Goal: Information Seeking & Learning: Learn about a topic

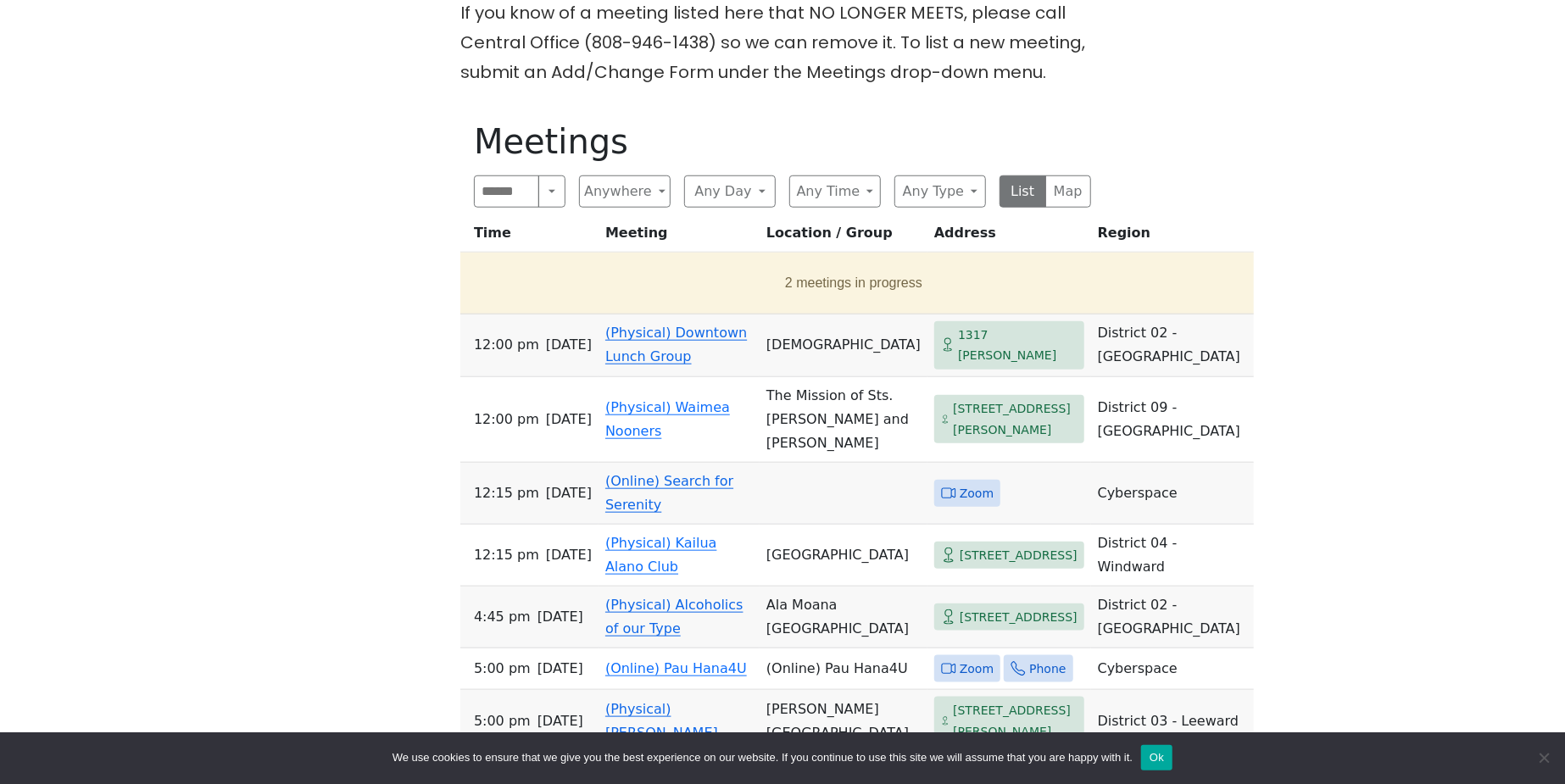
scroll to position [904, 0]
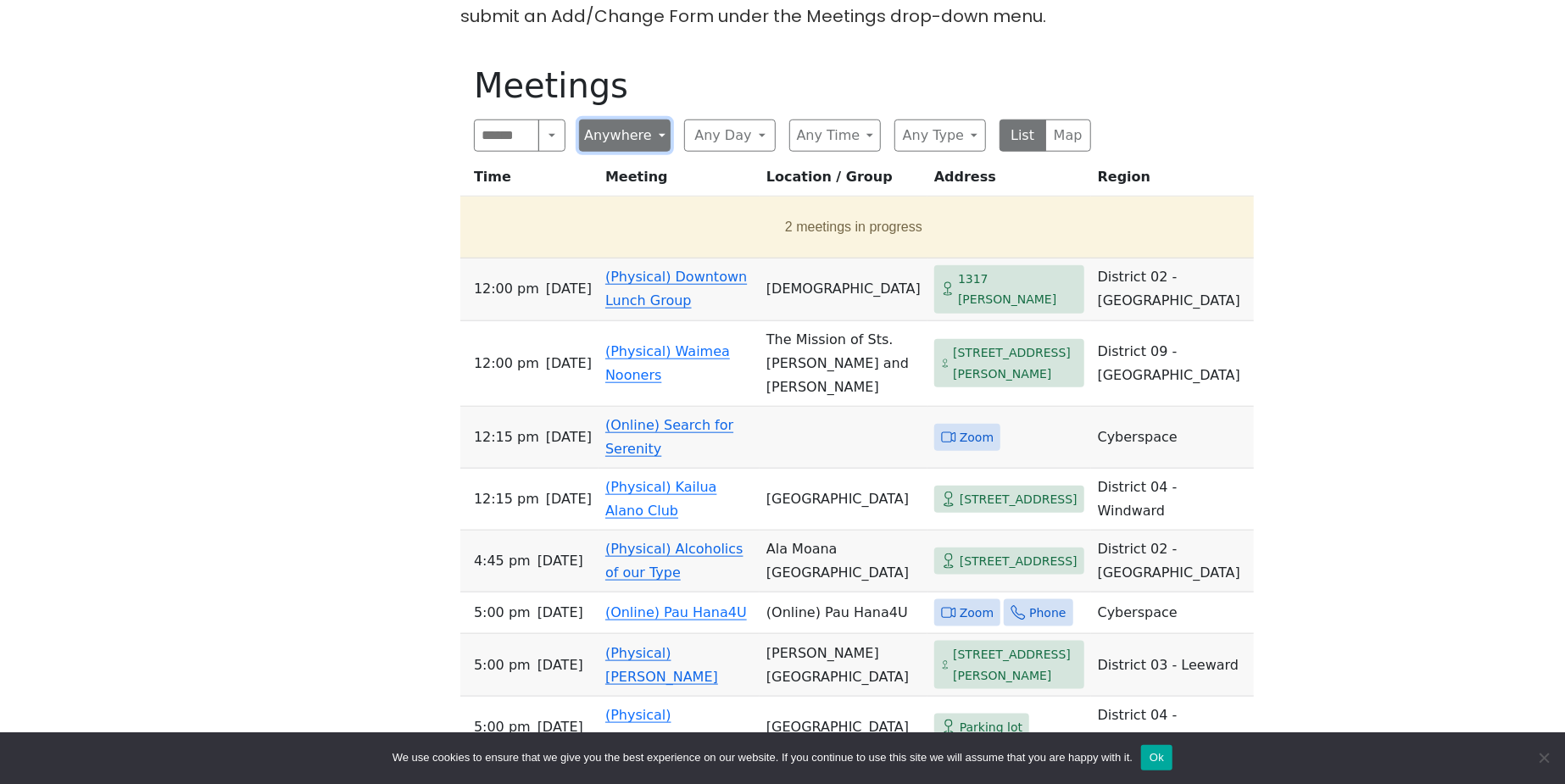
click at [646, 120] on button "Anywhere" at bounding box center [624, 135] width 91 height 32
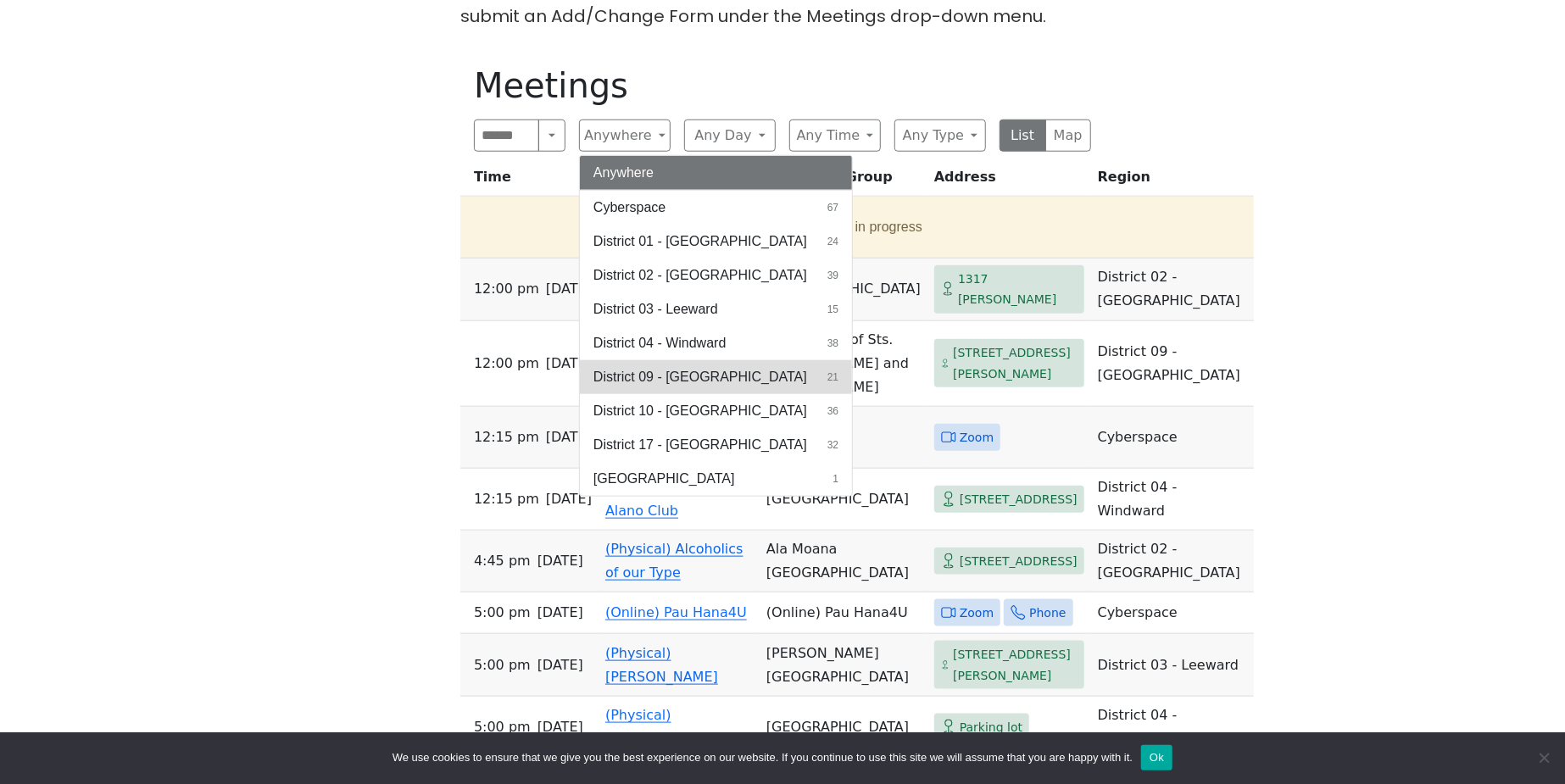
click at [674, 367] on span "District 09 - Central North Shore" at bounding box center [700, 377] width 214 height 20
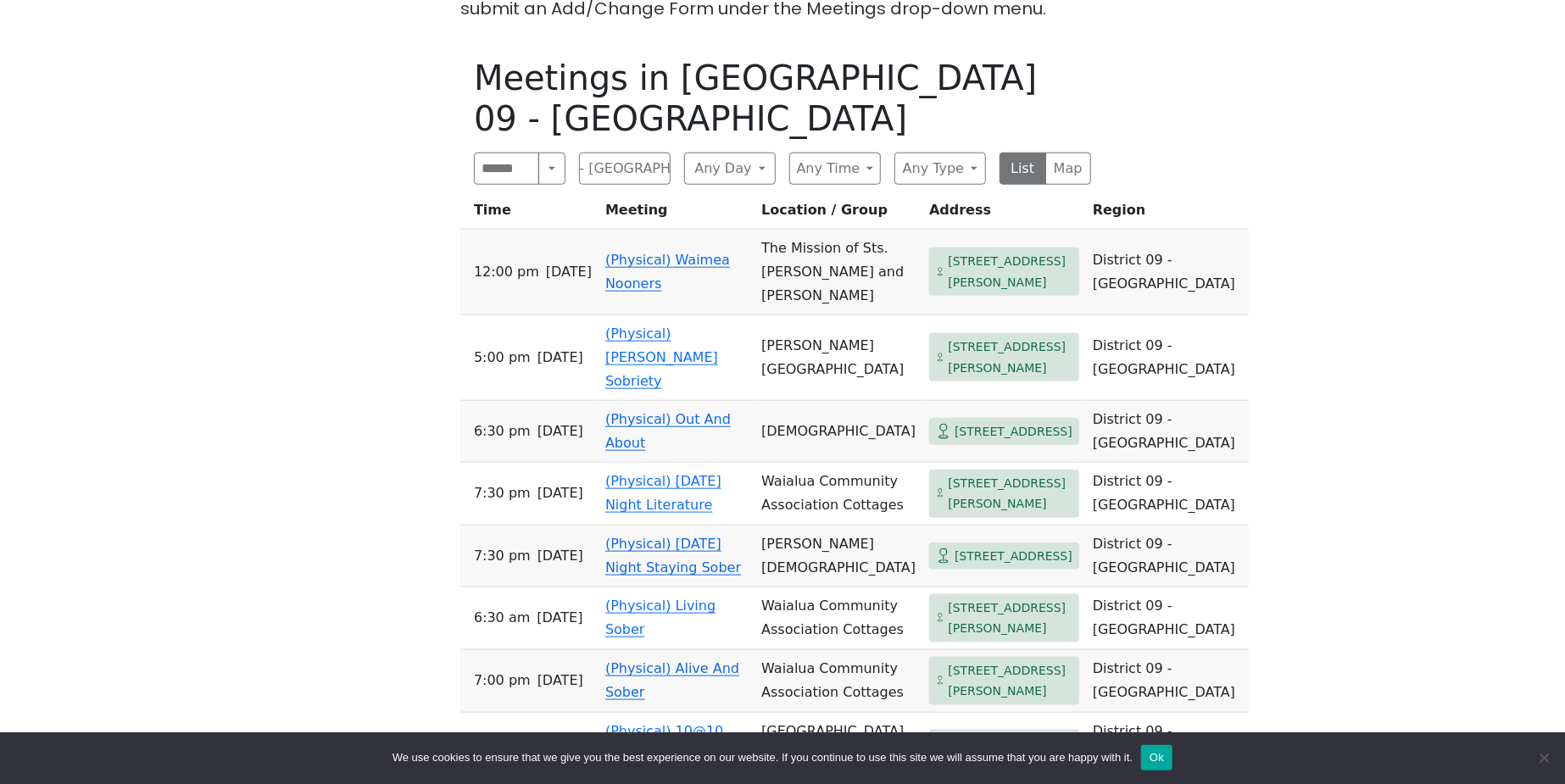
scroll to position [904, 0]
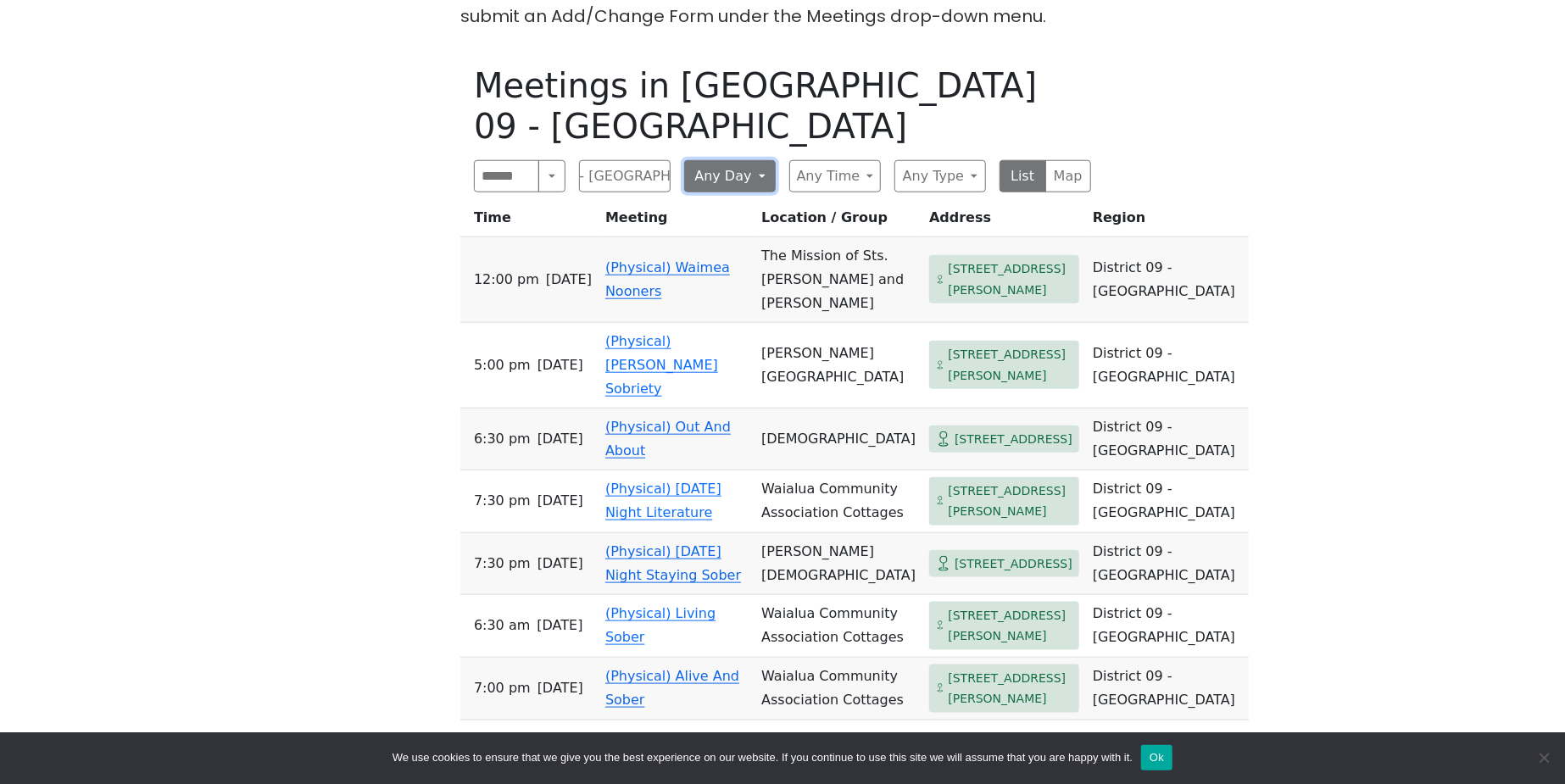
click at [754, 160] on button "Any Day" at bounding box center [729, 176] width 91 height 32
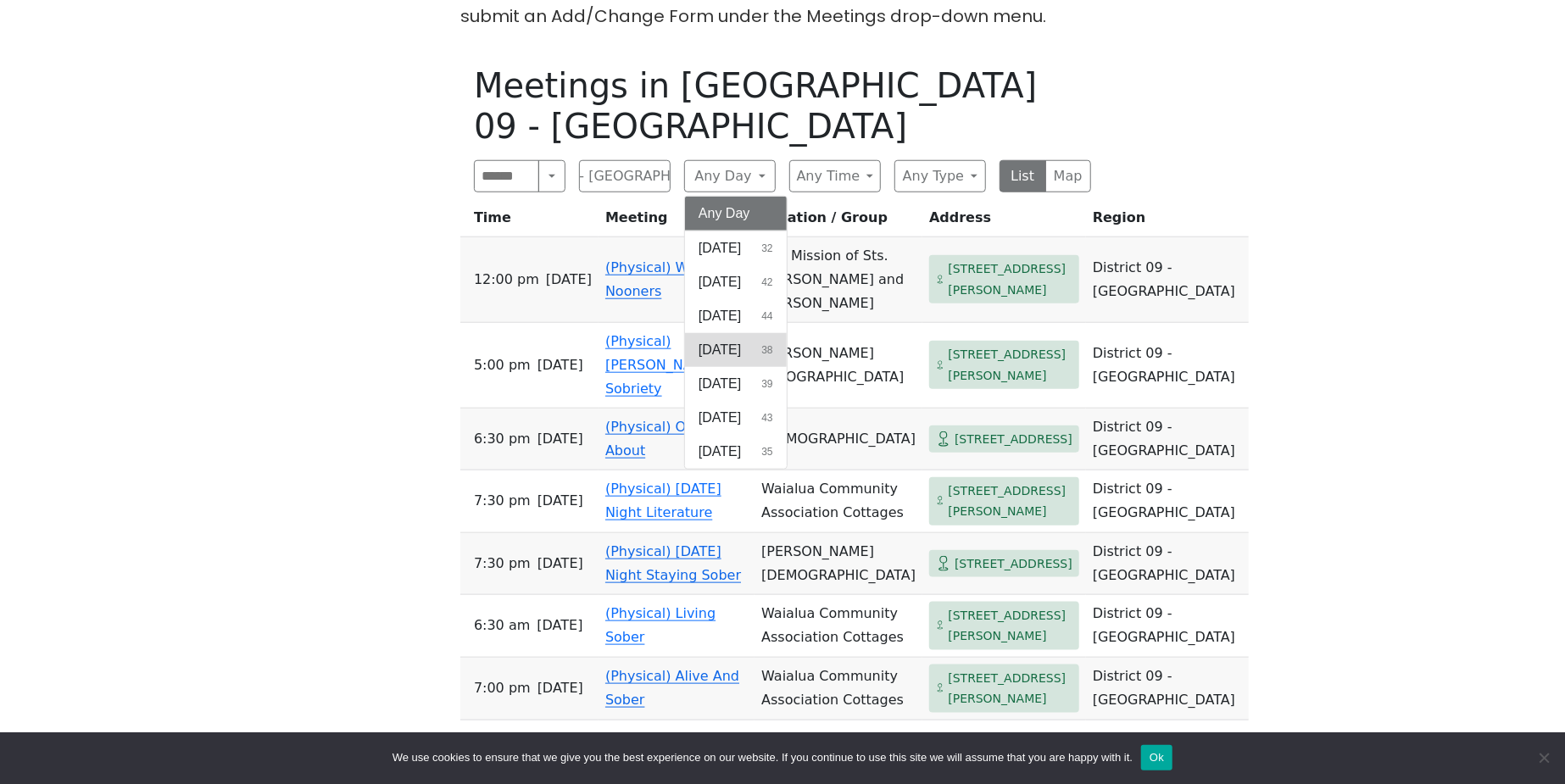
click at [741, 340] on span "[DATE]" at bounding box center [720, 350] width 42 height 20
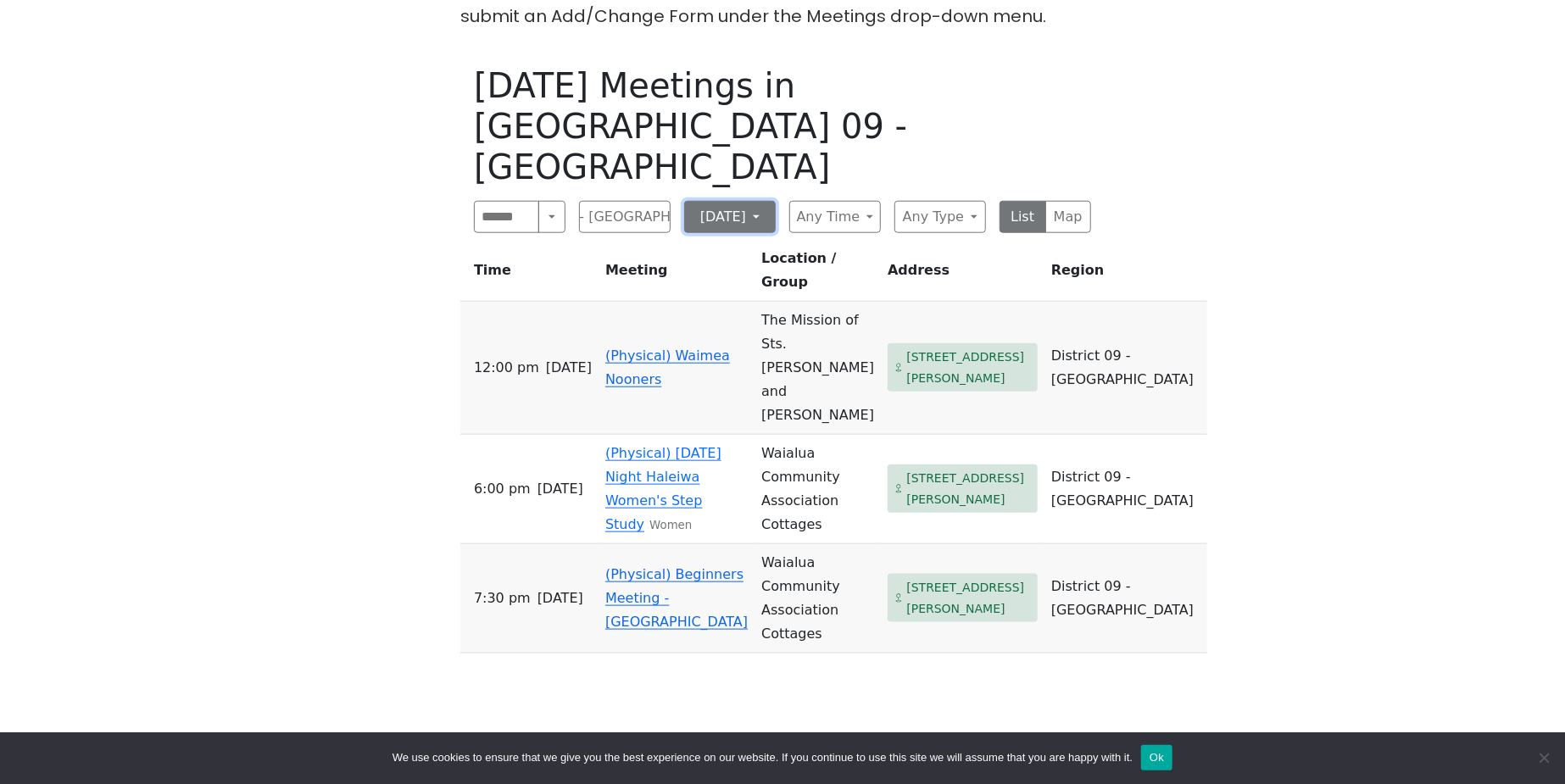
click at [769, 201] on button "[DATE]" at bounding box center [729, 216] width 91 height 32
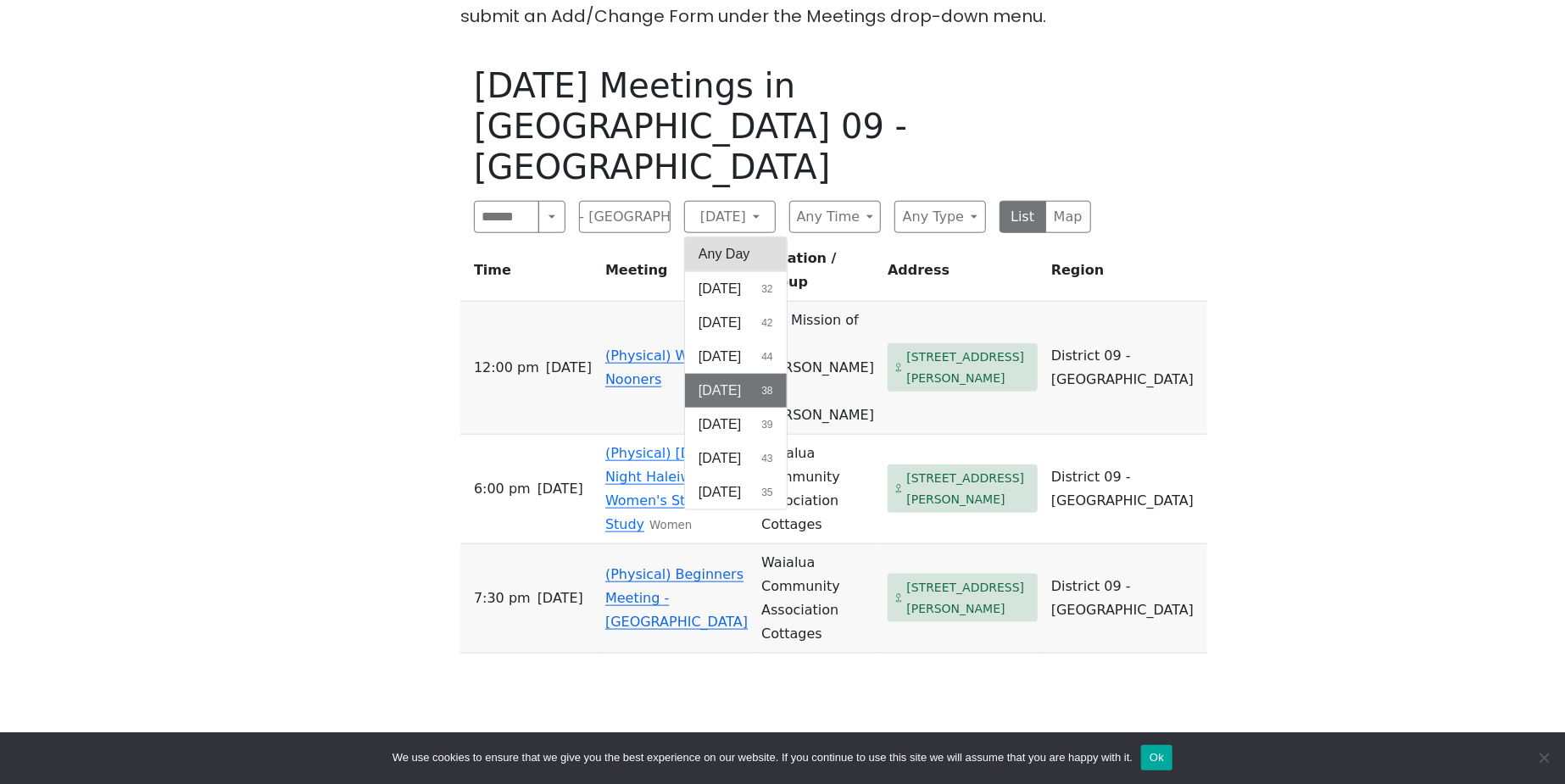
click at [738, 238] on button "Any Day" at bounding box center [735, 254] width 101 height 34
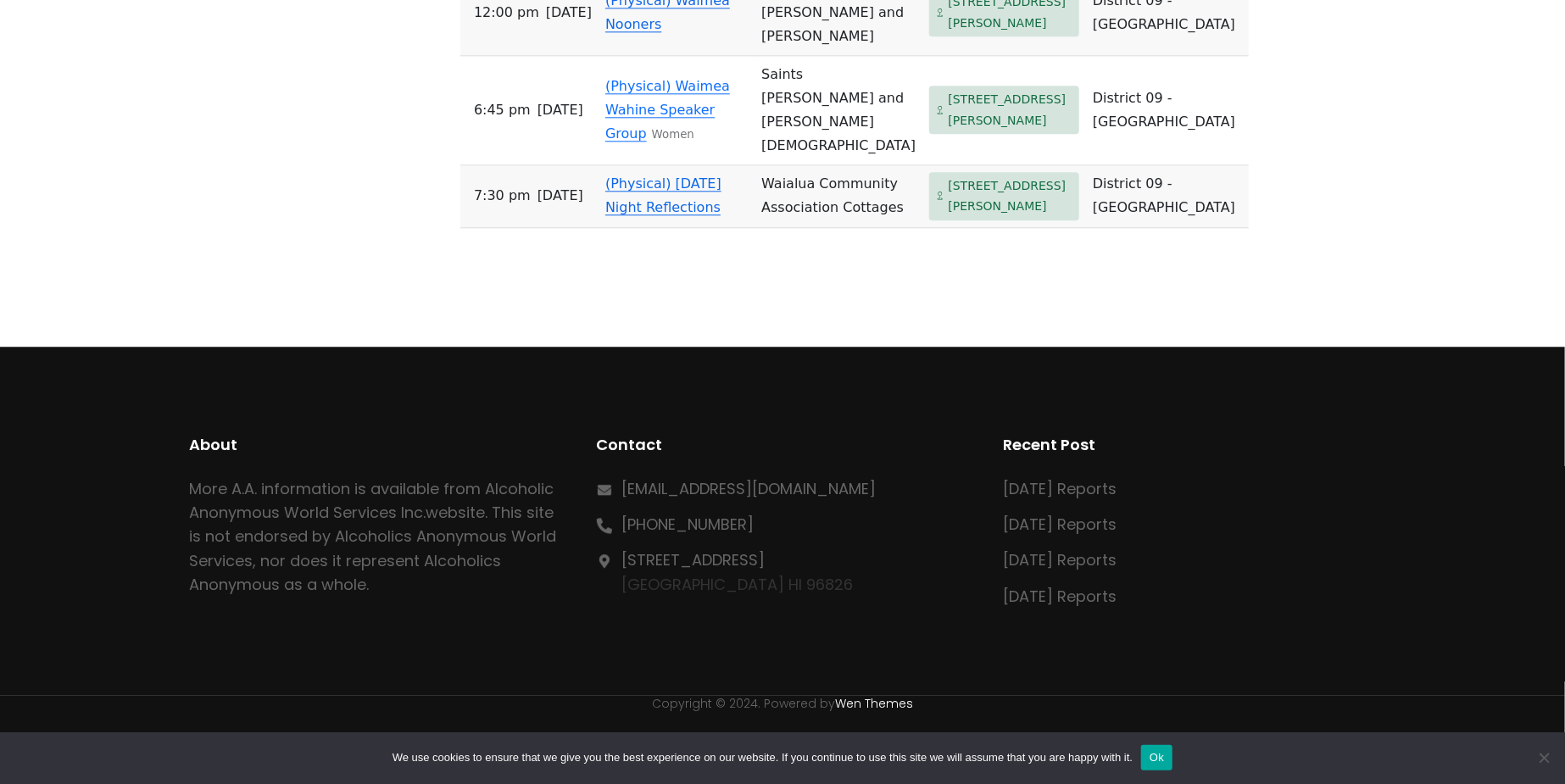
scroll to position [2599, 0]
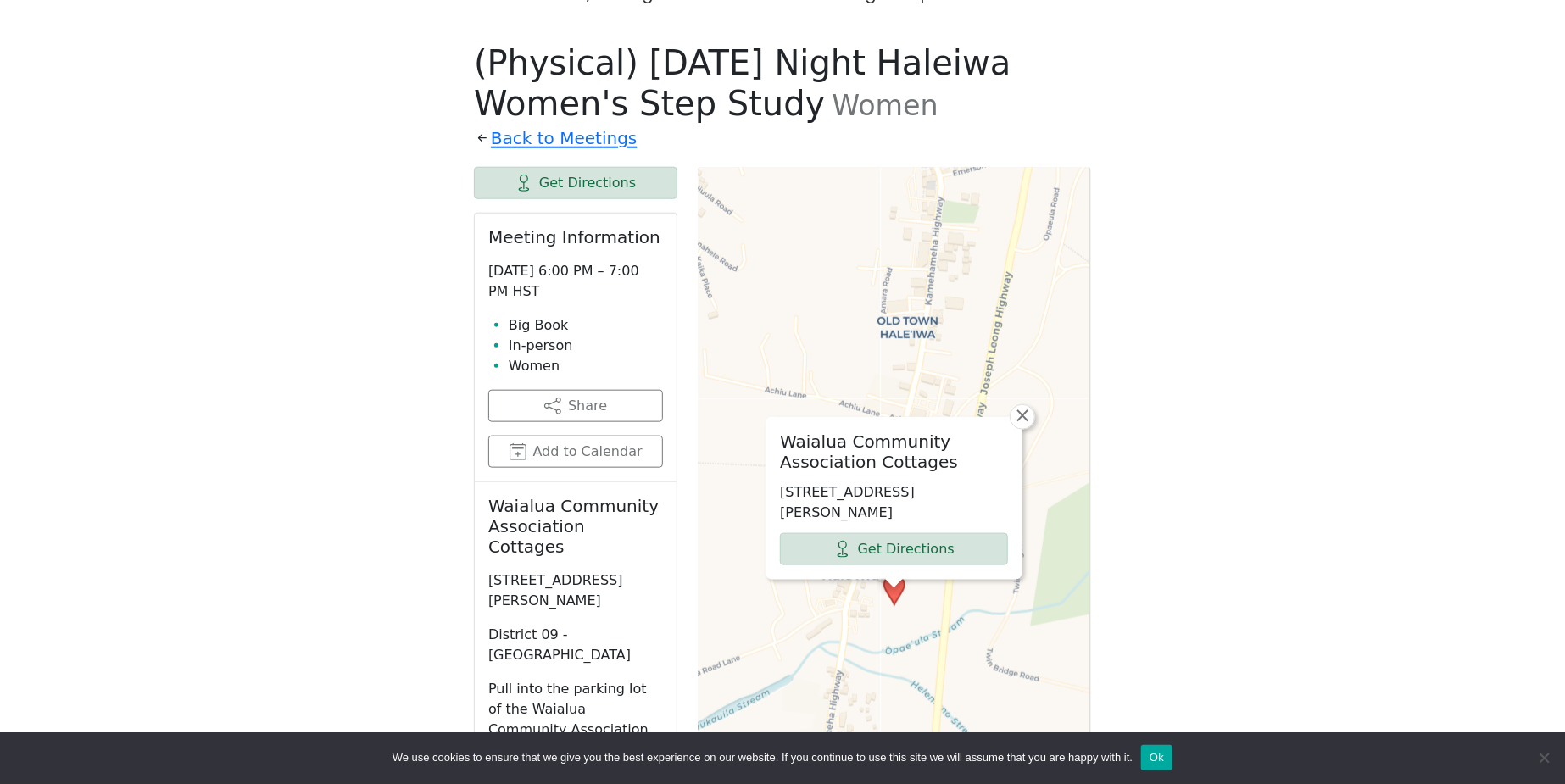
drag, startPoint x: 613, startPoint y: 31, endPoint x: 774, endPoint y: 88, distance: 170.8
click at [774, 88] on h1 "(Physical) Wednesday Night Haleiwa Women's Step Study Women" at bounding box center [782, 83] width 618 height 81
copy span "Wednesday Night Haleiwa Women's Step Study"
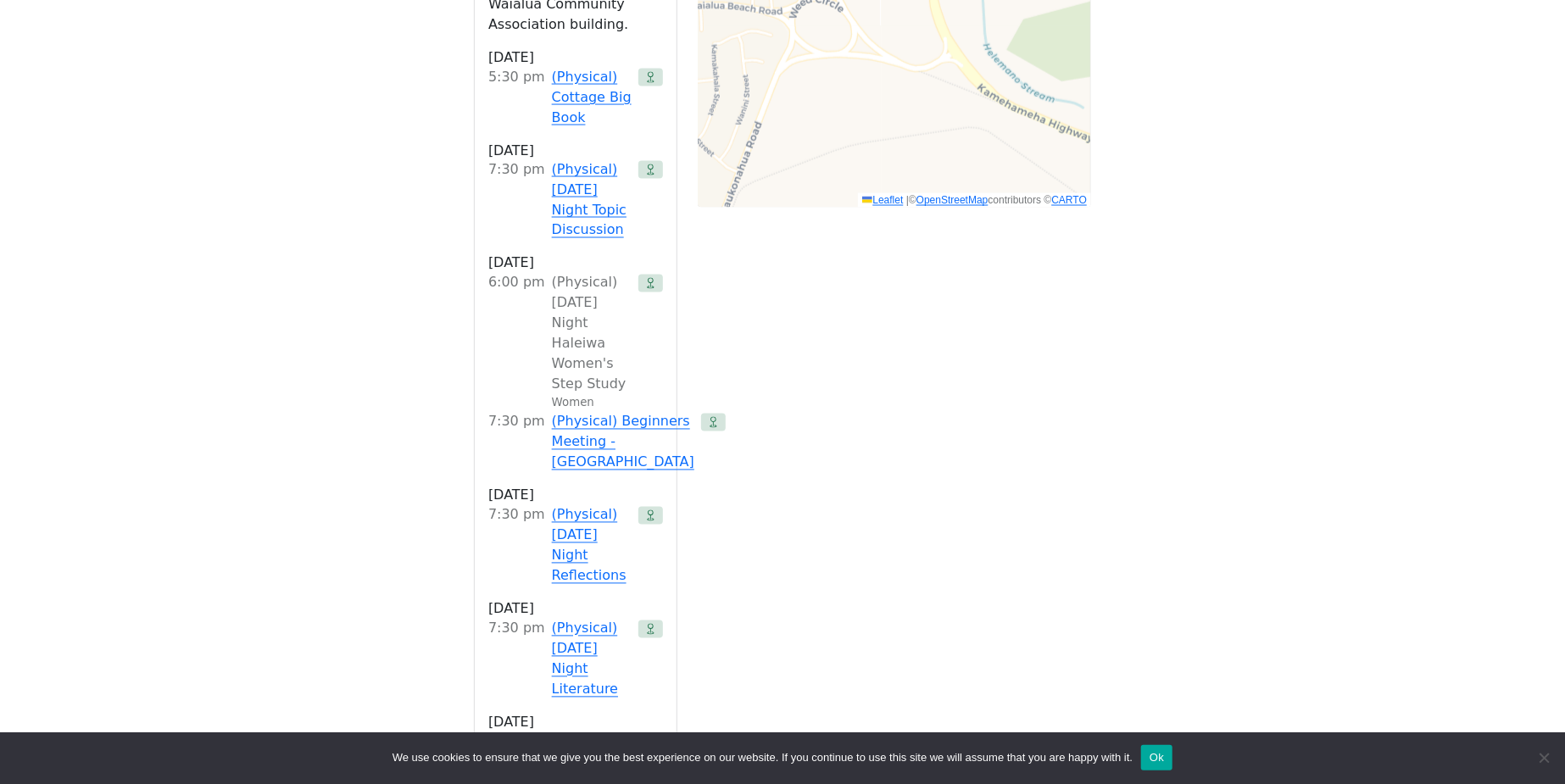
scroll to position [1695, 0]
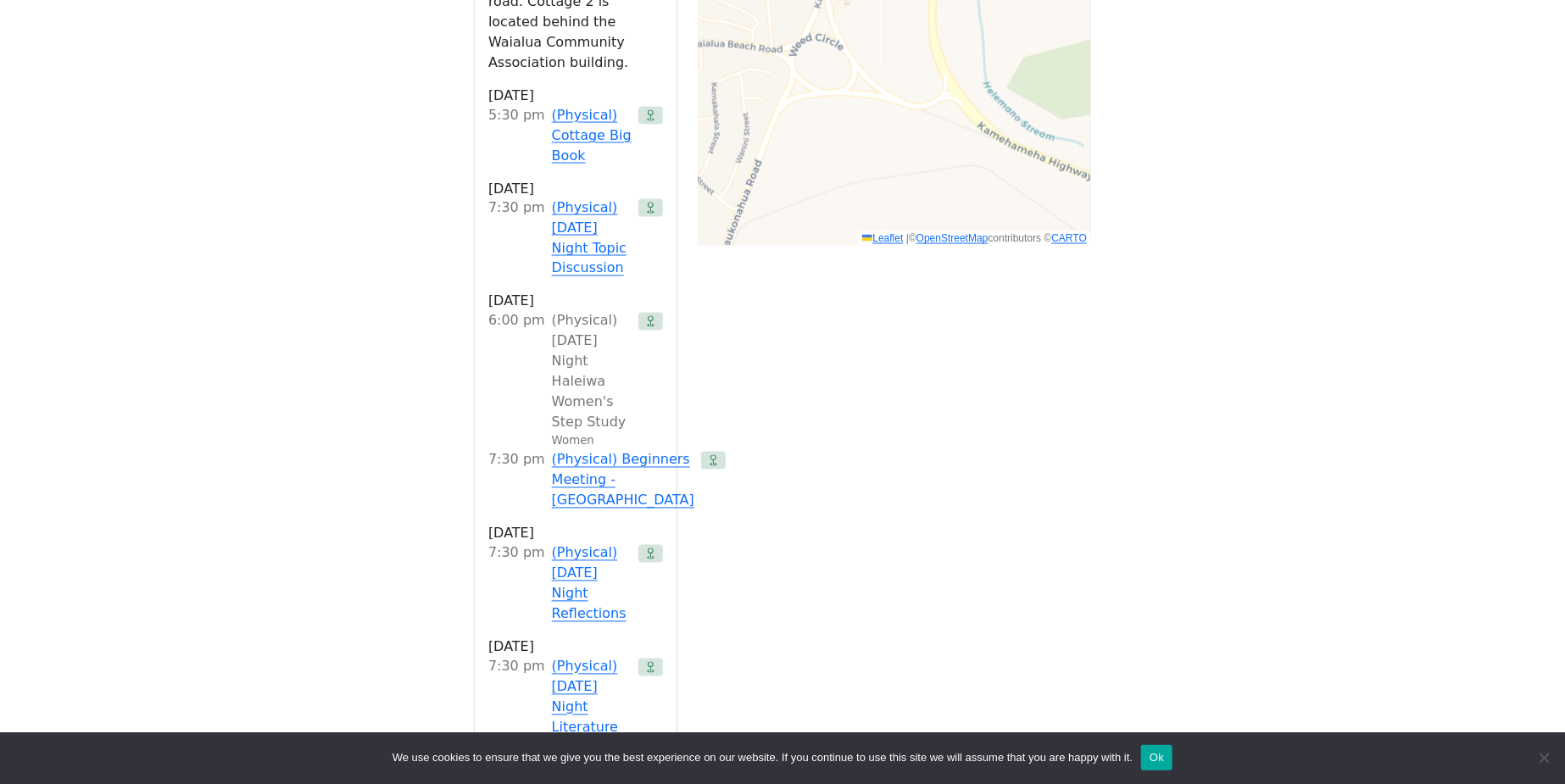
click at [571, 311] on span "(Physical) [DATE] Night Haleiwa Women's Step Study" at bounding box center [592, 372] width 79 height 122
click at [576, 311] on span "(Physical) [DATE] Night Haleiwa Women's Step Study" at bounding box center [592, 372] width 79 height 122
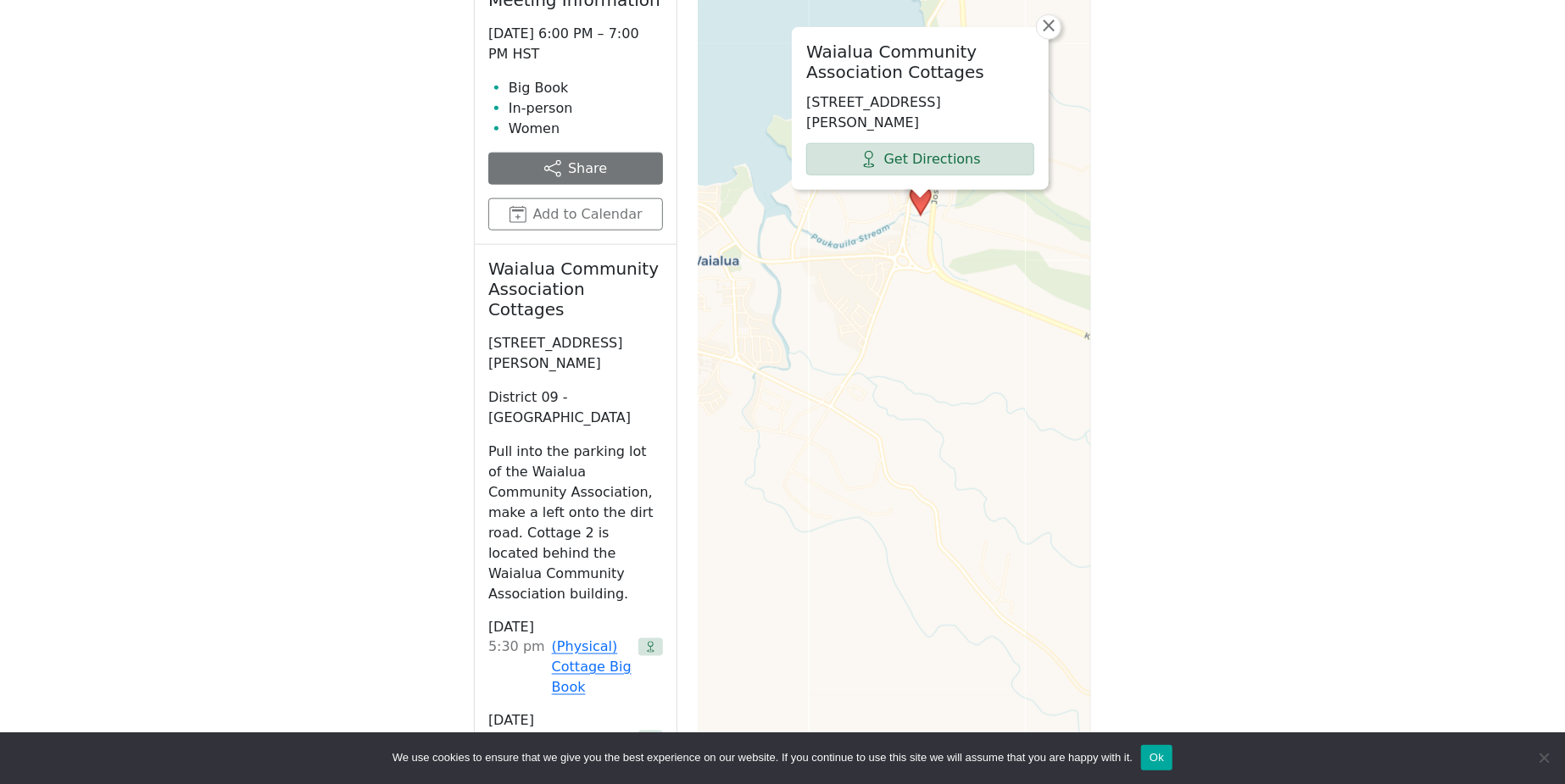
scroll to position [1243, 0]
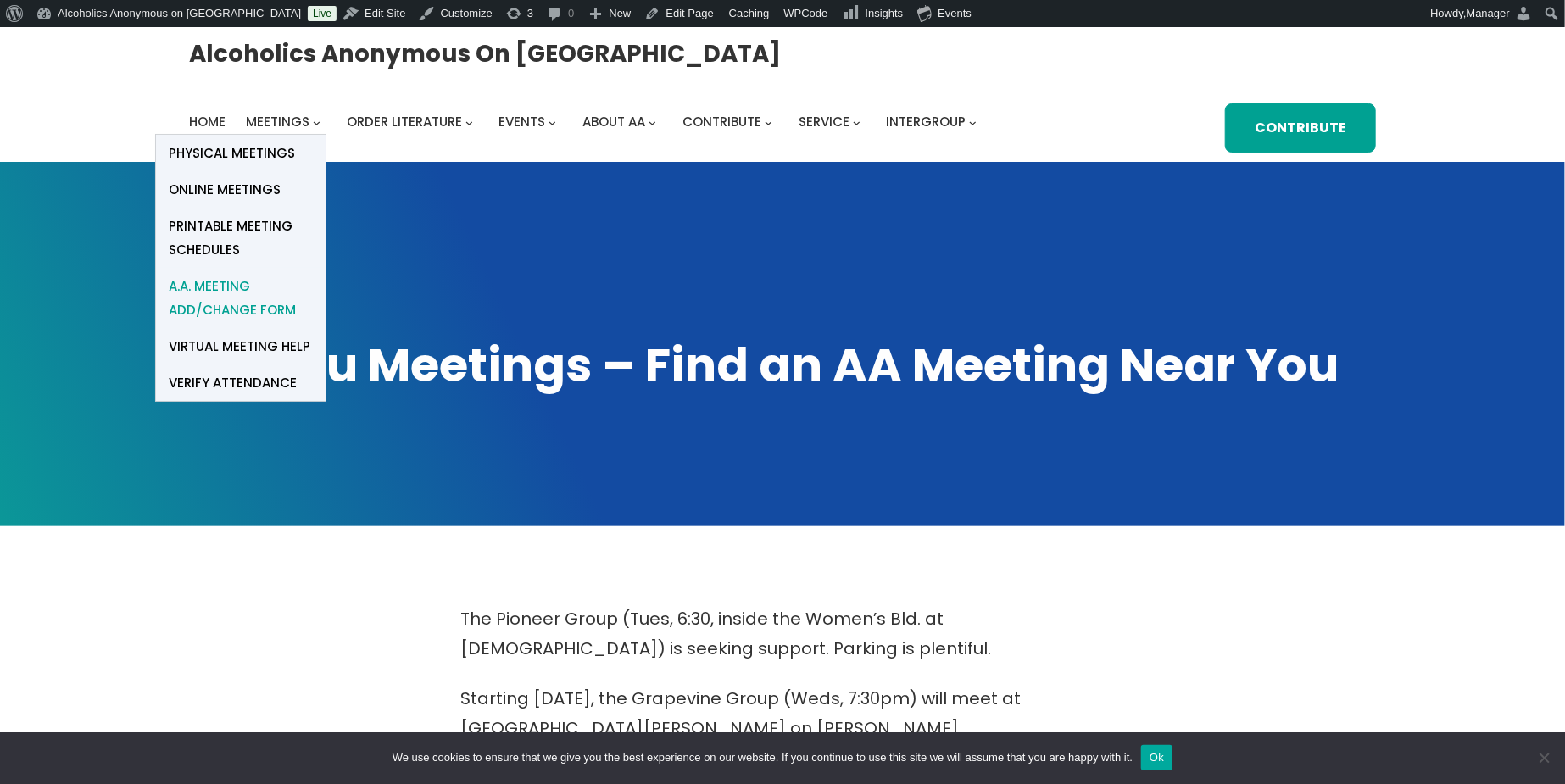
click at [194, 298] on span "A.A. Meeting Add/Change Form" at bounding box center [241, 298] width 144 height 48
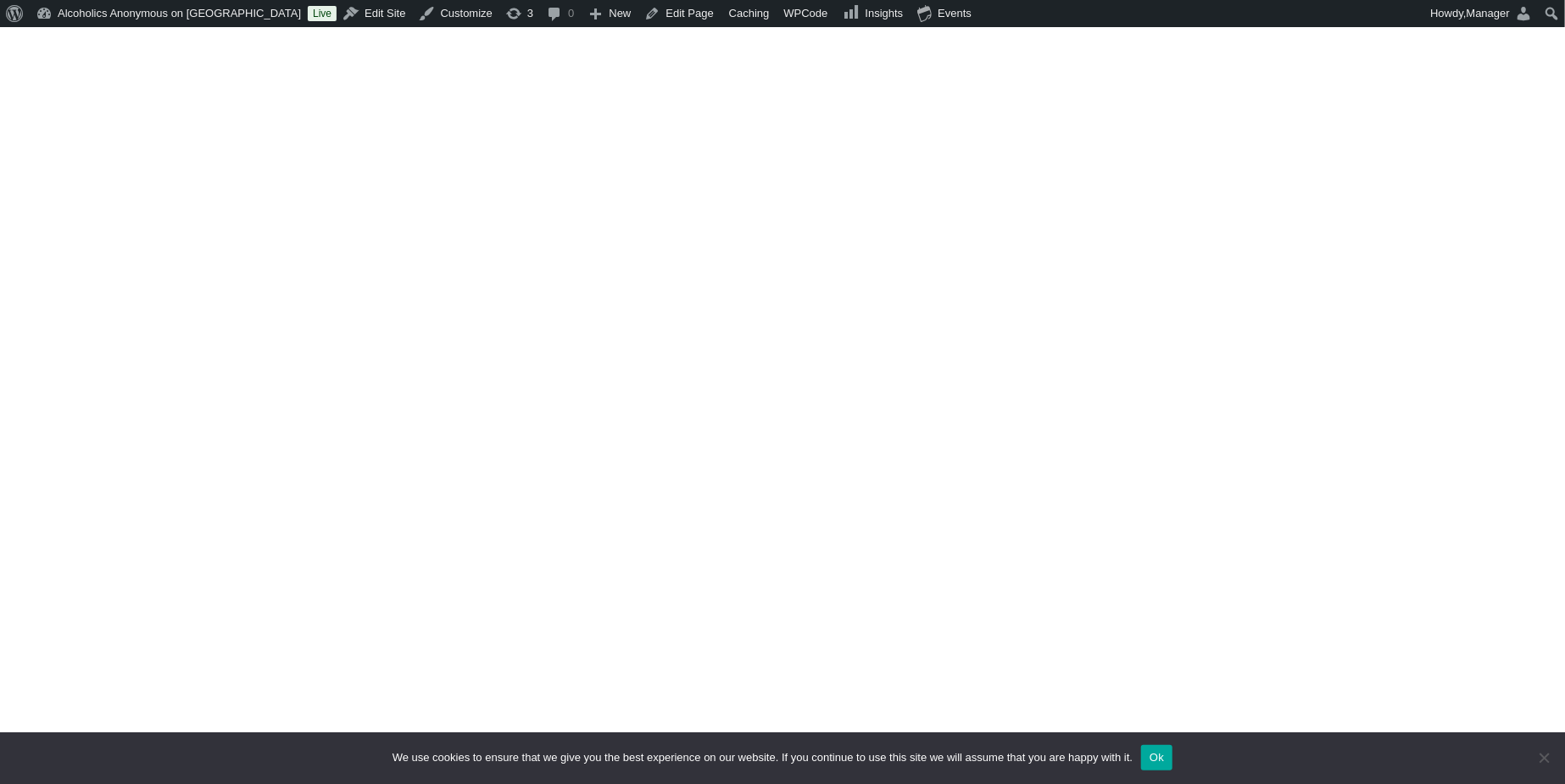
scroll to position [2147, 0]
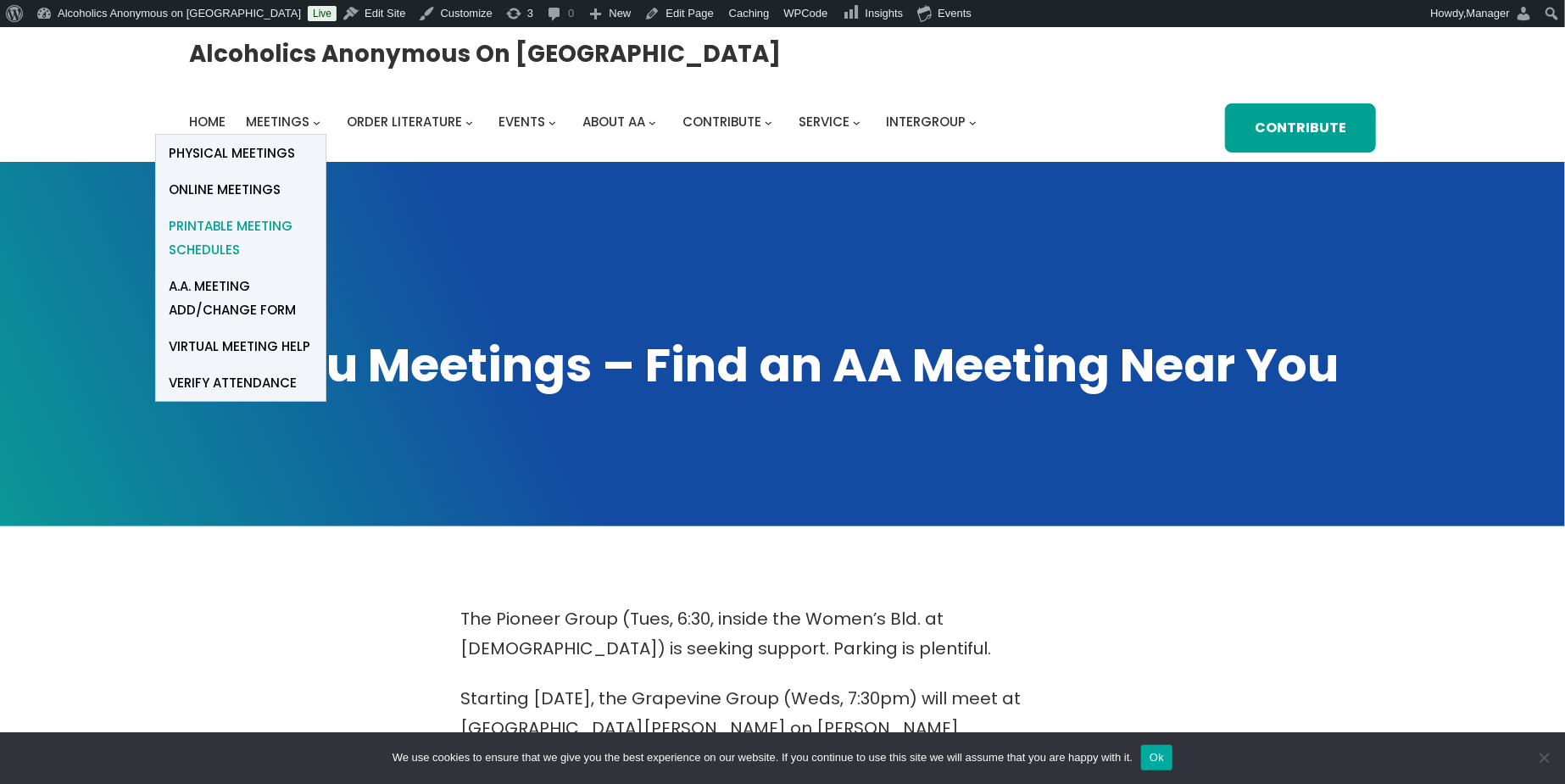
click at [225, 222] on span "Printable Meeting Schedules" at bounding box center [241, 239] width 144 height 48
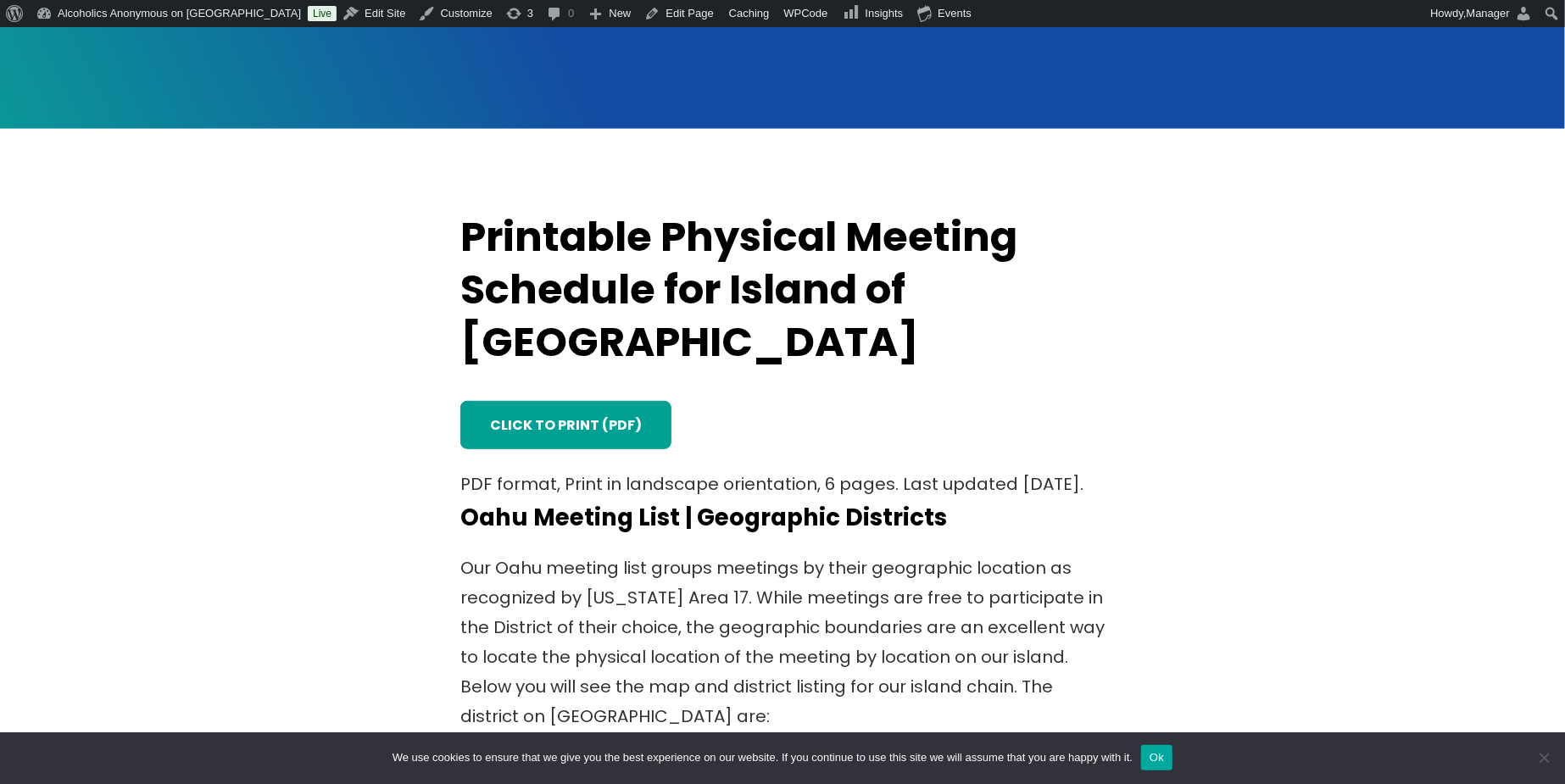
scroll to position [565, 0]
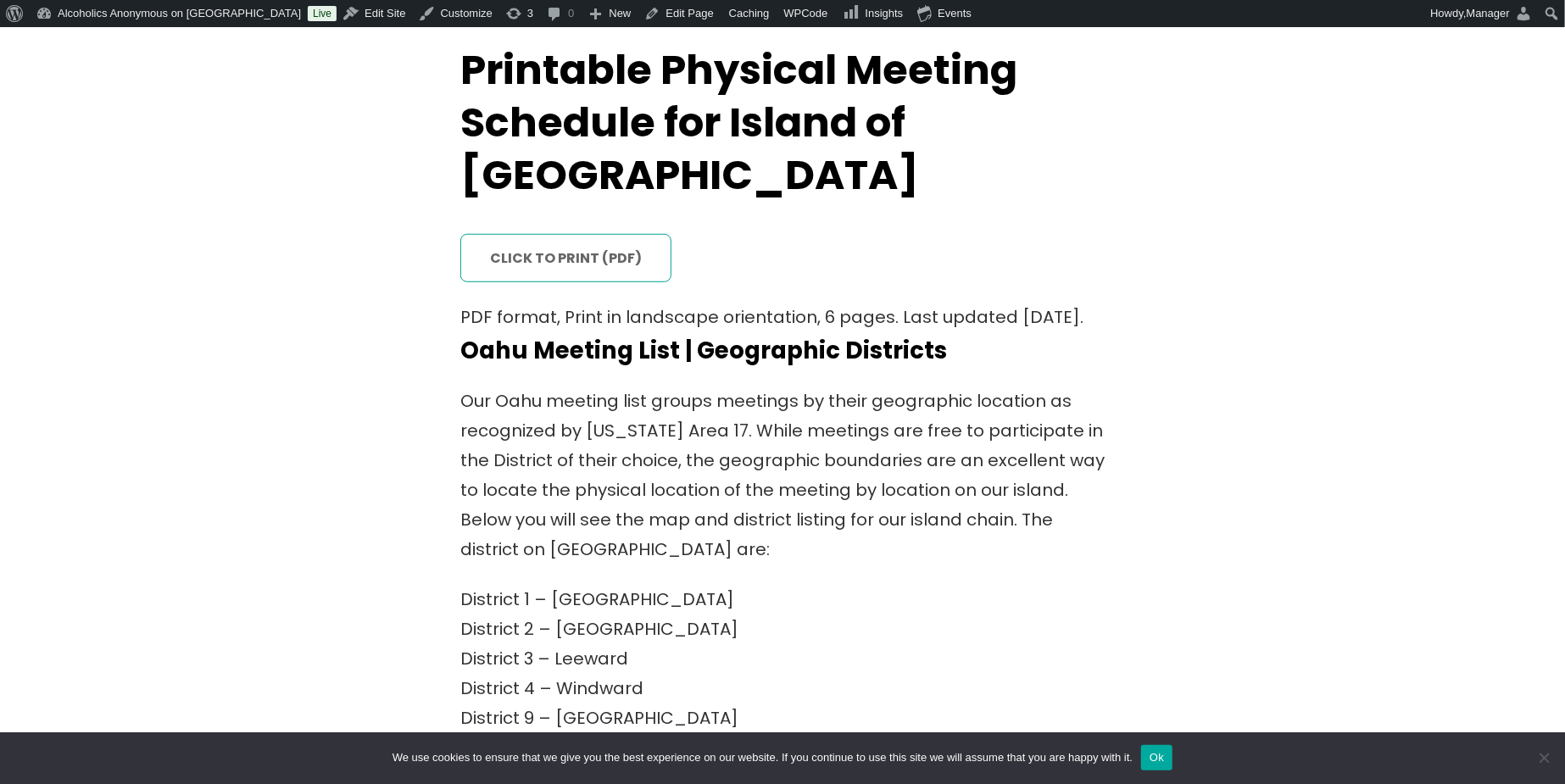
click at [515, 234] on link "click to print (PDF)" at bounding box center [566, 258] width 211 height 49
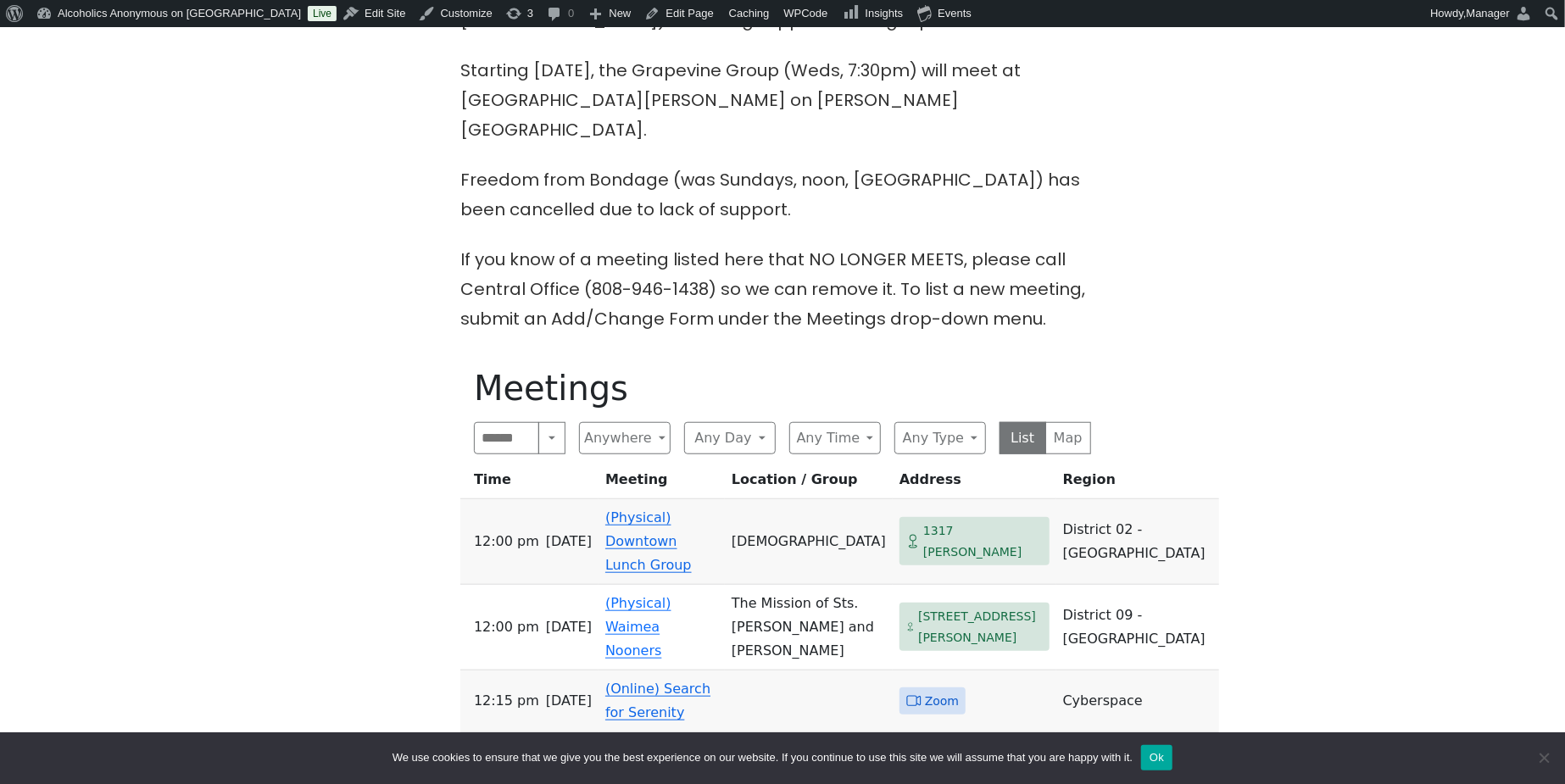
scroll to position [904, 0]
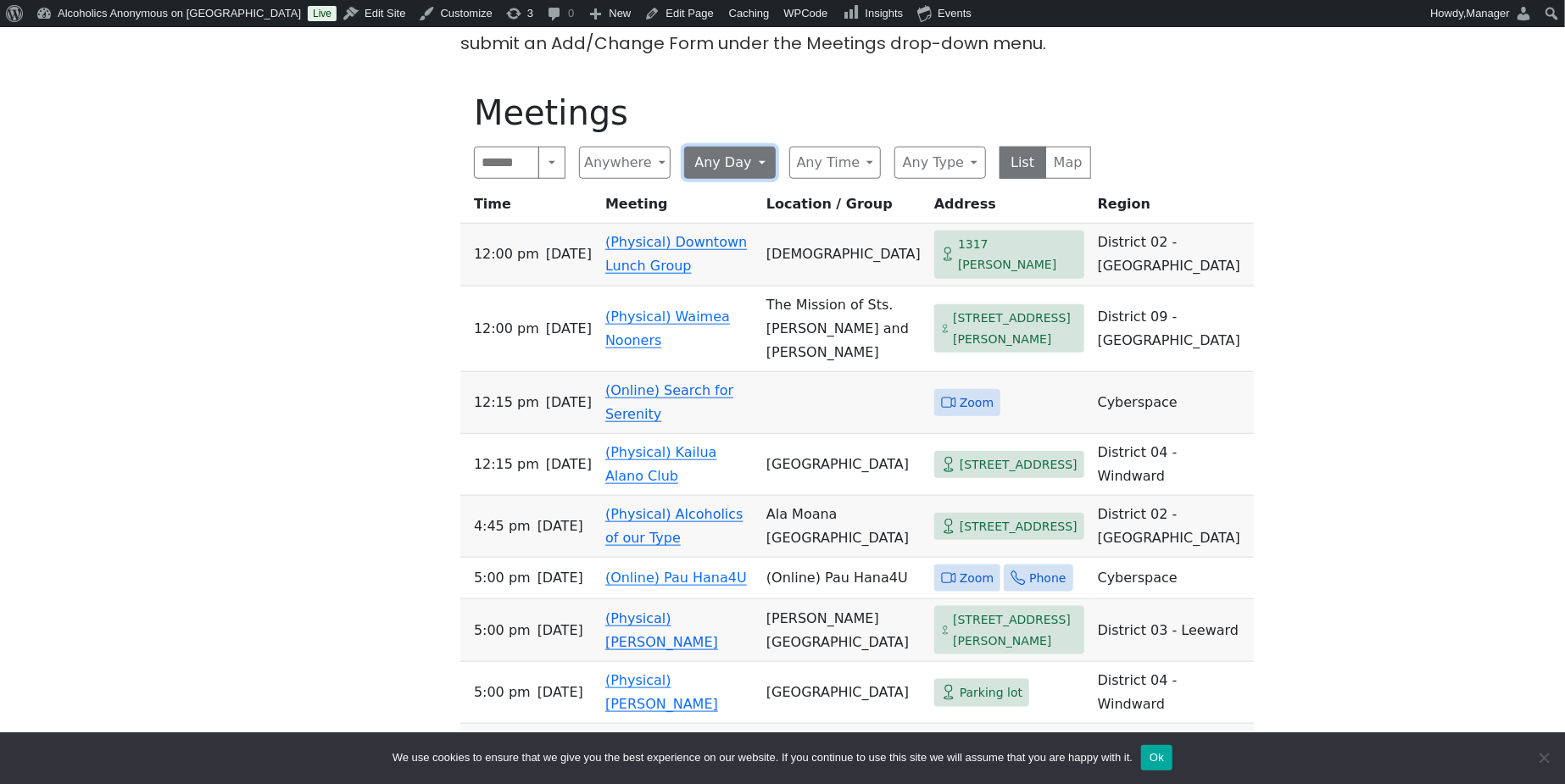
click at [765, 146] on button "Any Day" at bounding box center [729, 162] width 91 height 32
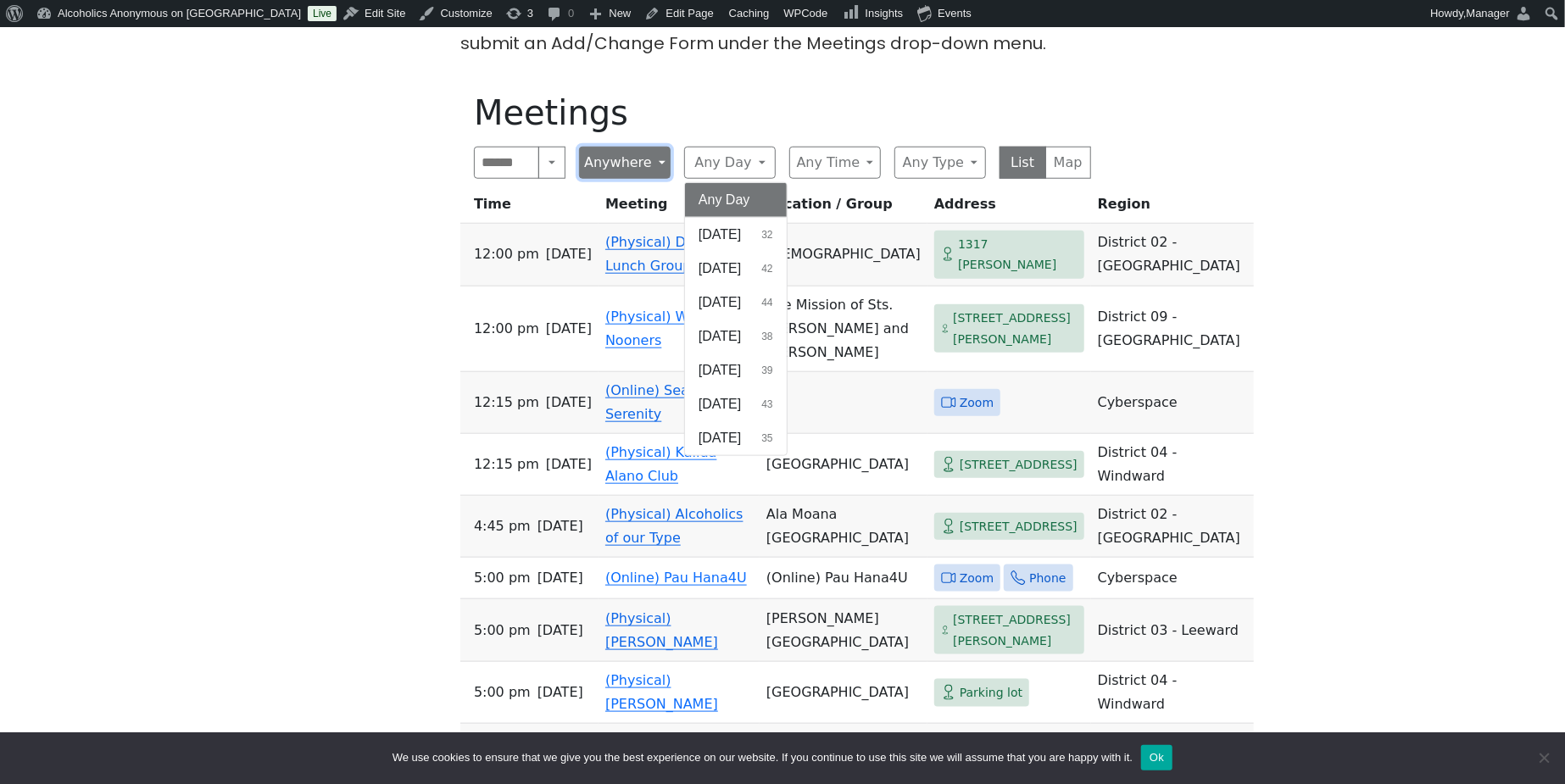
click at [653, 146] on button "Anywhere" at bounding box center [624, 162] width 91 height 32
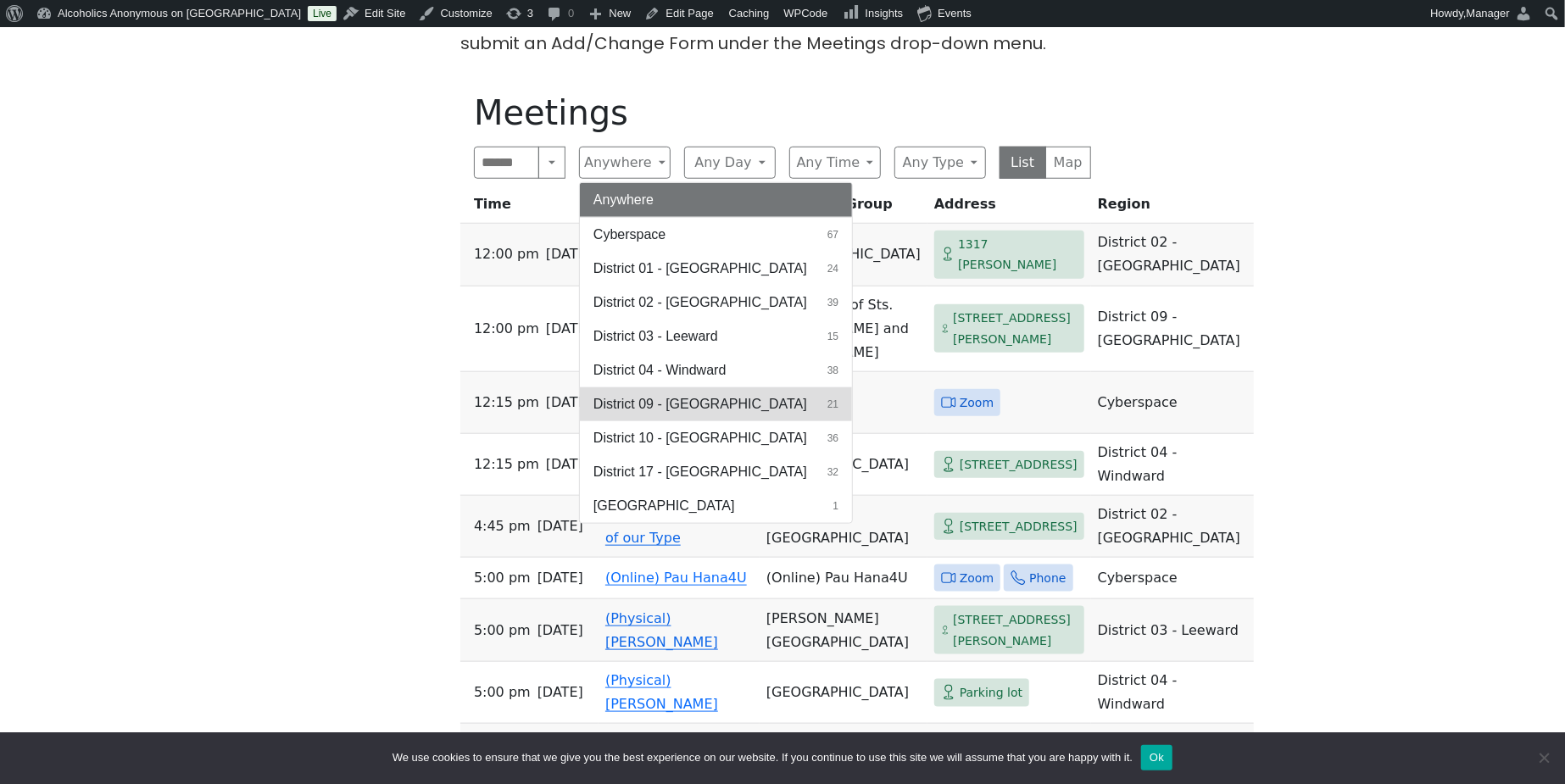
click at [698, 394] on span "District 09 - [GEOGRAPHIC_DATA]" at bounding box center [700, 404] width 214 height 20
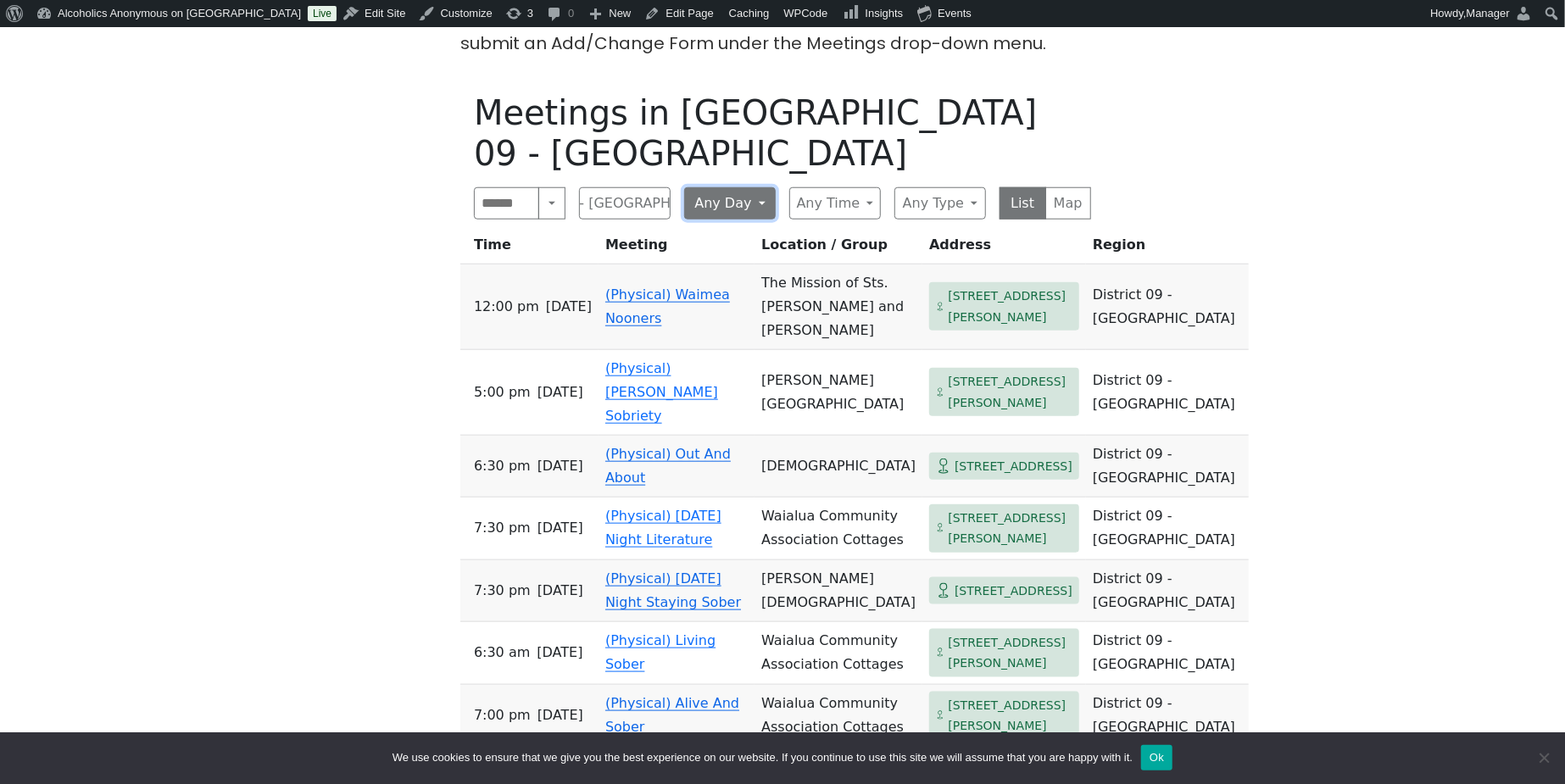
click at [759, 187] on button "Any Day" at bounding box center [729, 203] width 91 height 32
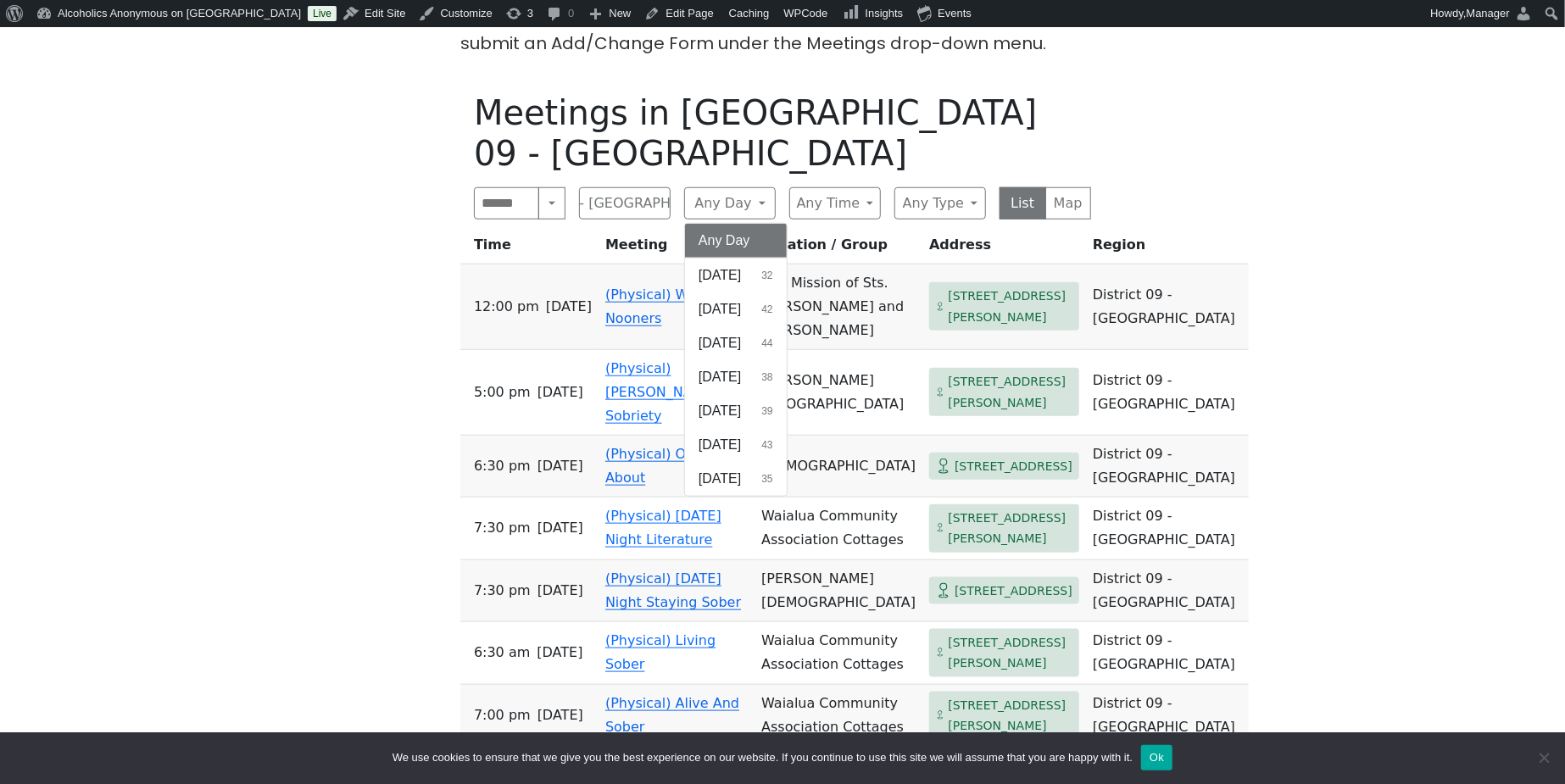
click at [844, 121] on h1 "Meetings in [GEOGRAPHIC_DATA] 09 - [GEOGRAPHIC_DATA]" at bounding box center [782, 133] width 618 height 81
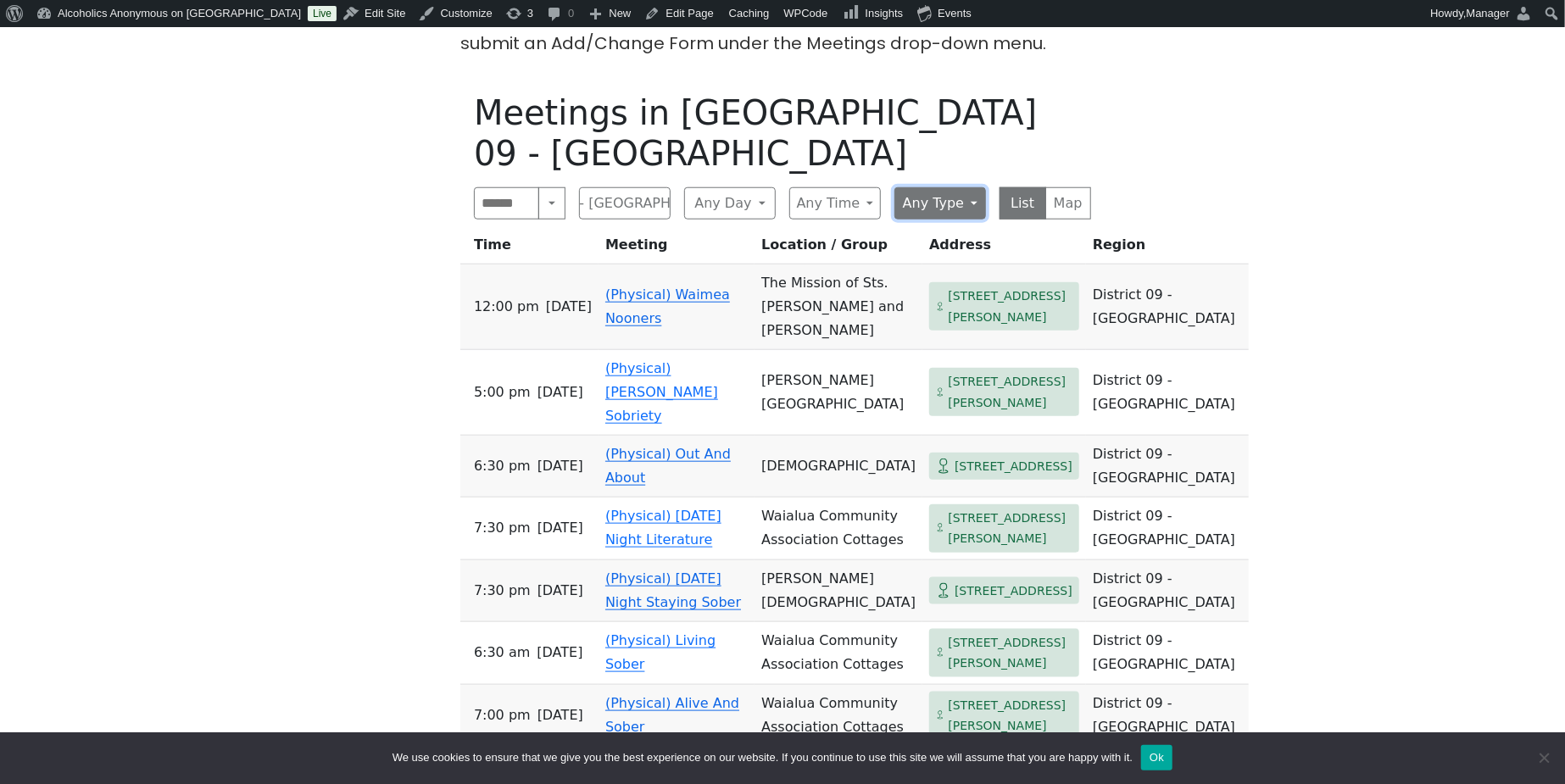
click at [975, 187] on button "Any Type" at bounding box center [940, 203] width 91 height 32
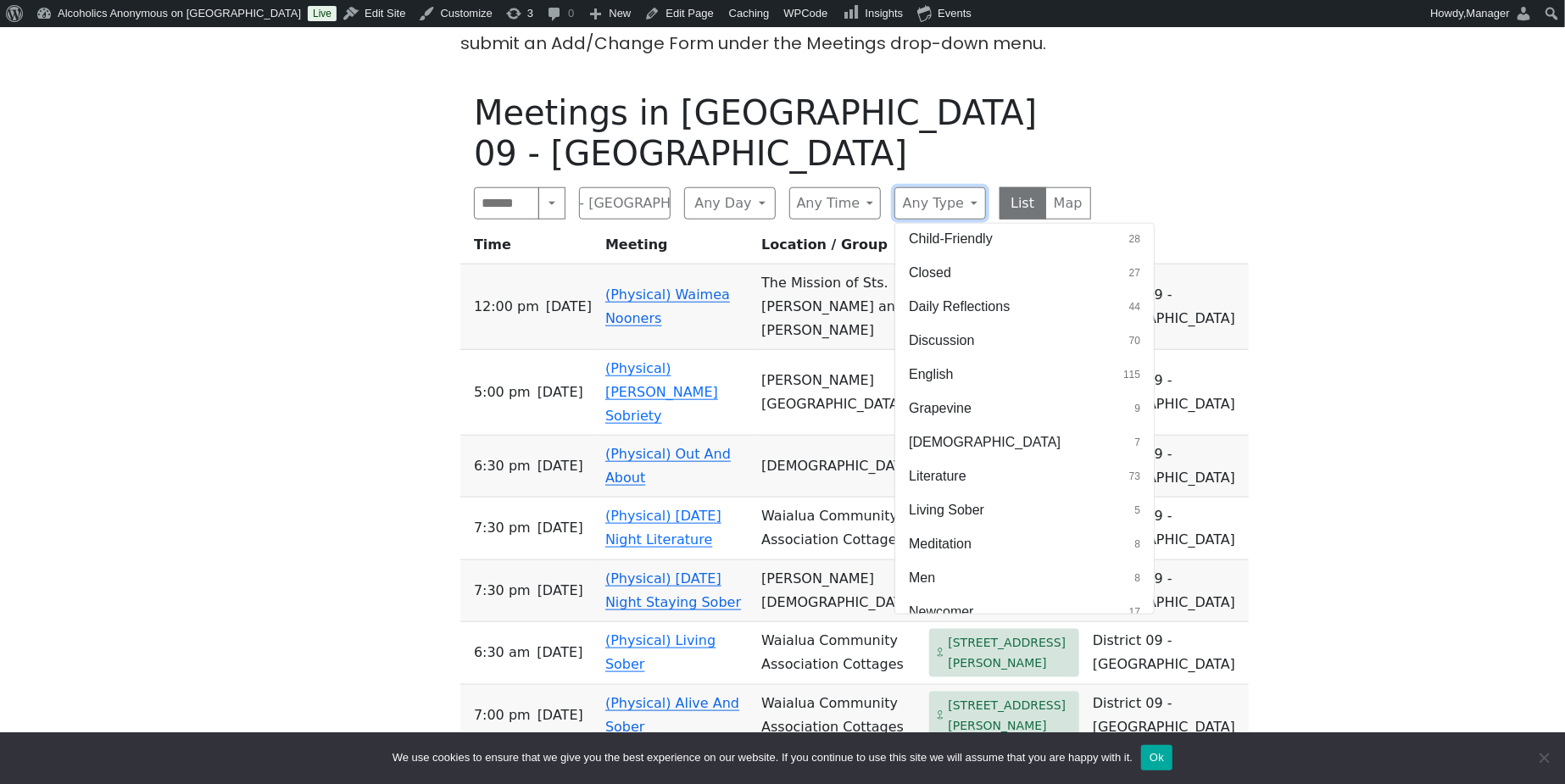
scroll to position [661, 0]
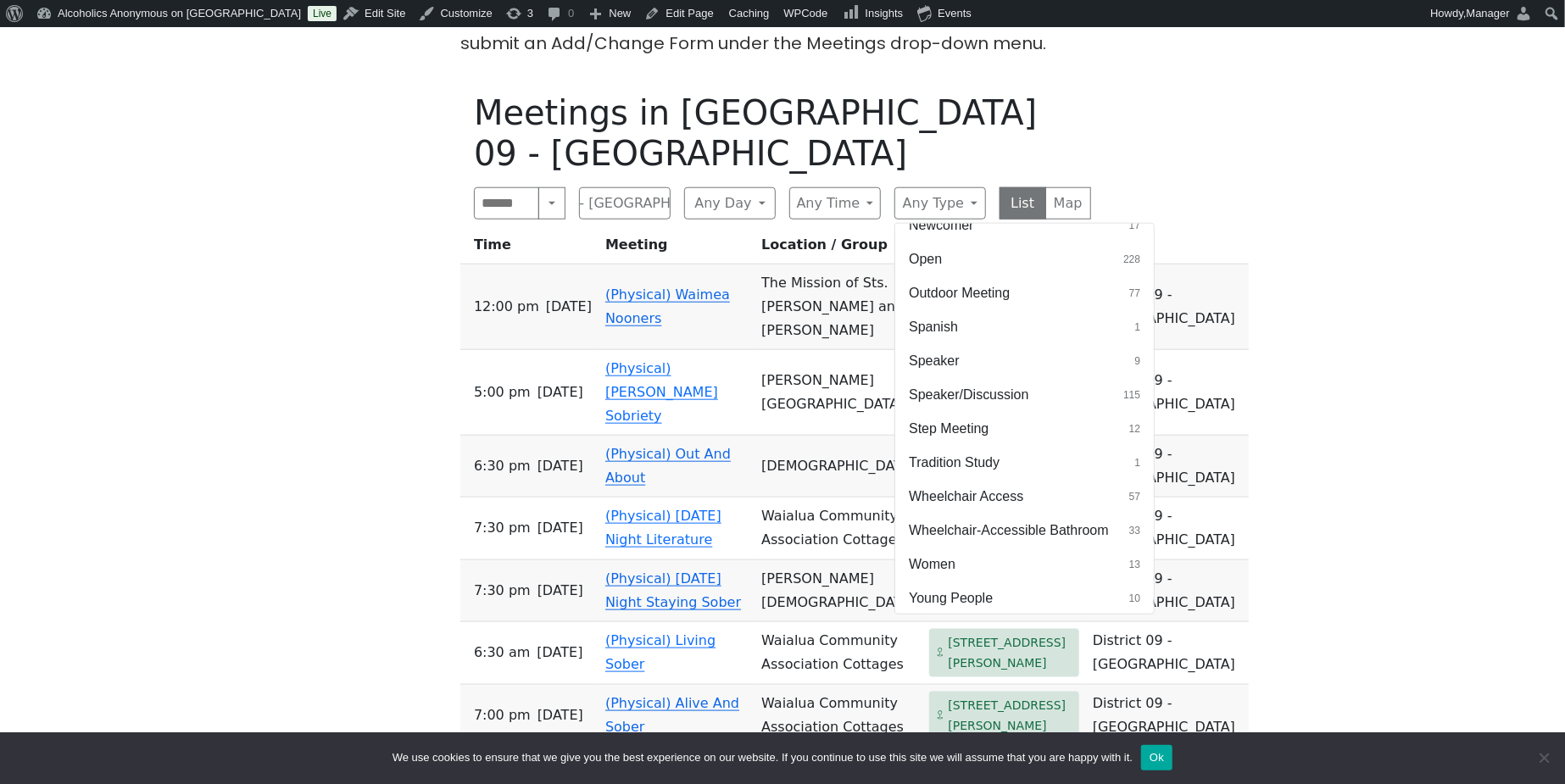
click at [959, 547] on button "Women 13" at bounding box center [1025, 564] width 259 height 34
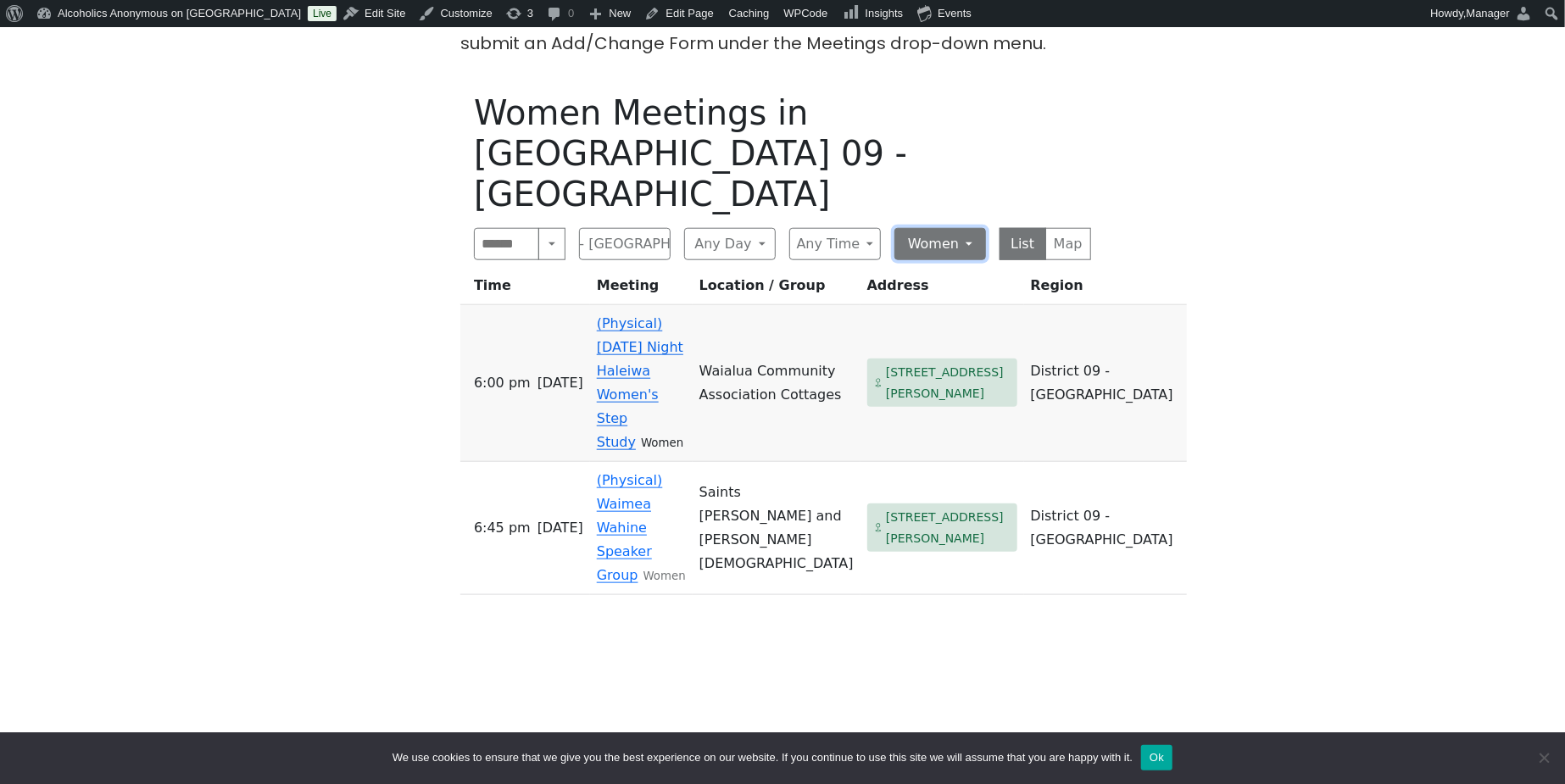
click at [963, 228] on button "Women" at bounding box center [940, 243] width 91 height 32
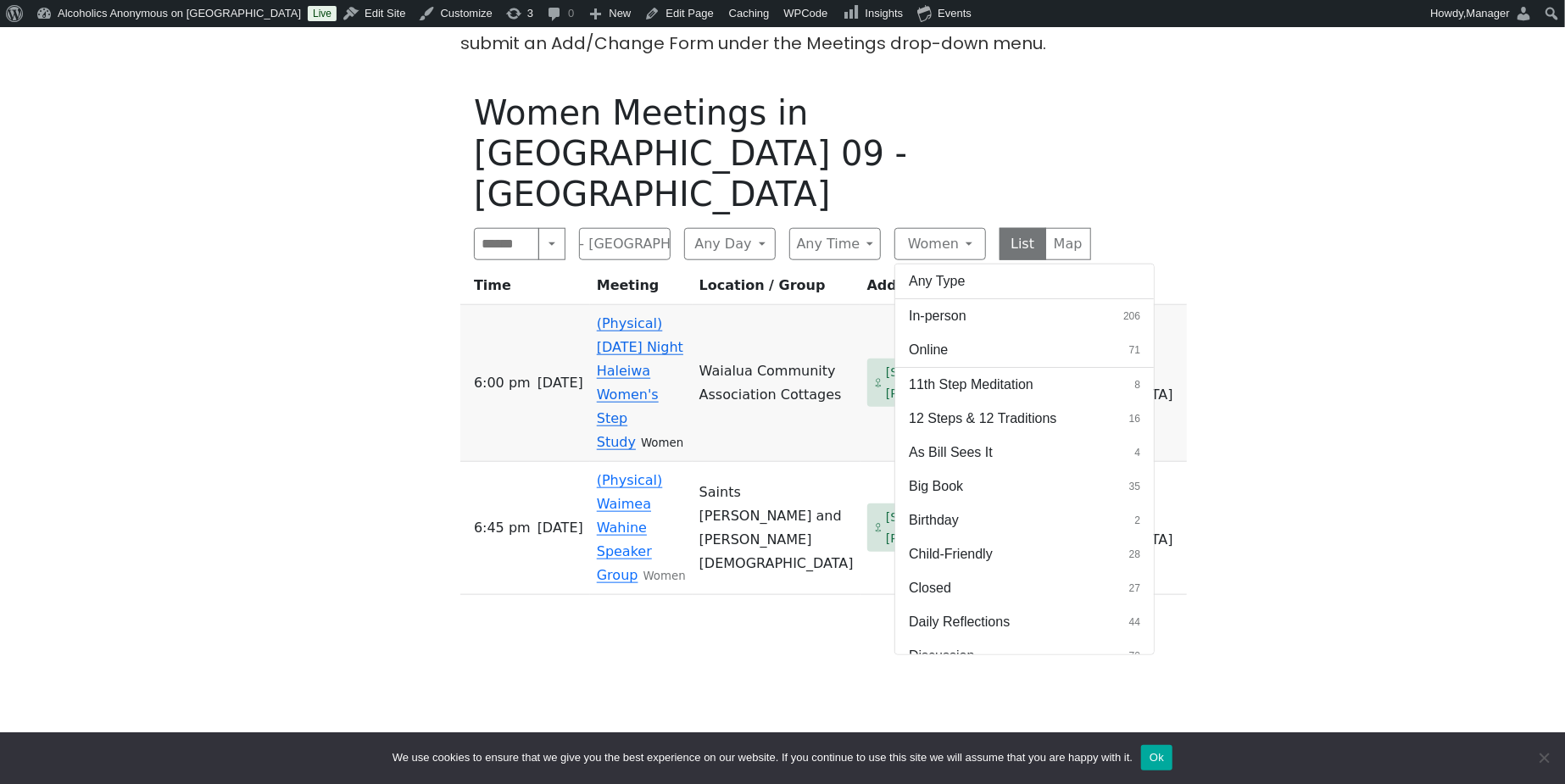
click at [942, 264] on button "Any Type" at bounding box center [1025, 281] width 259 height 34
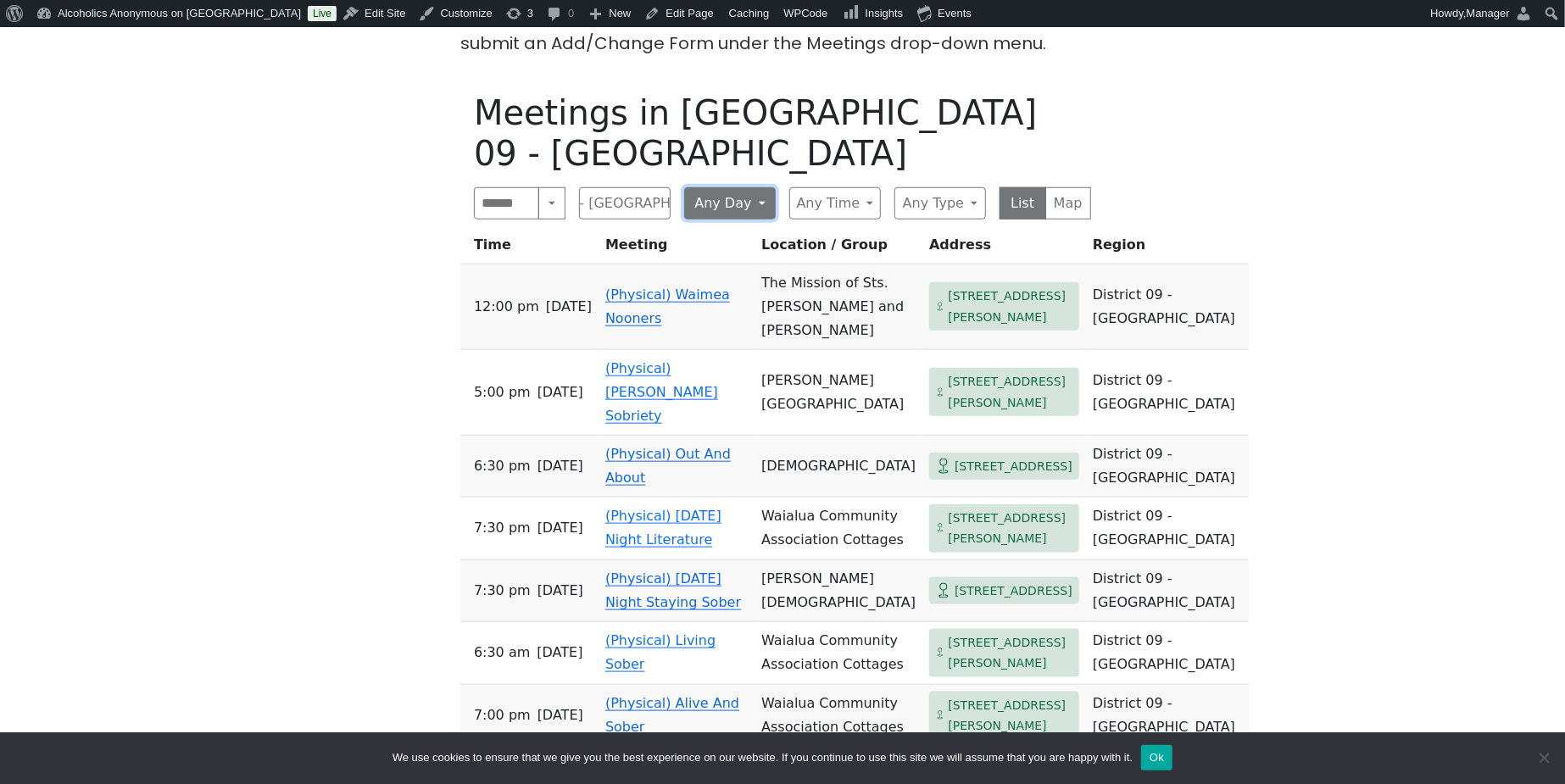
drag, startPoint x: 755, startPoint y: 170, endPoint x: 763, endPoint y: 169, distance: 8.1
click at [756, 187] on button "Any Day" at bounding box center [729, 203] width 91 height 32
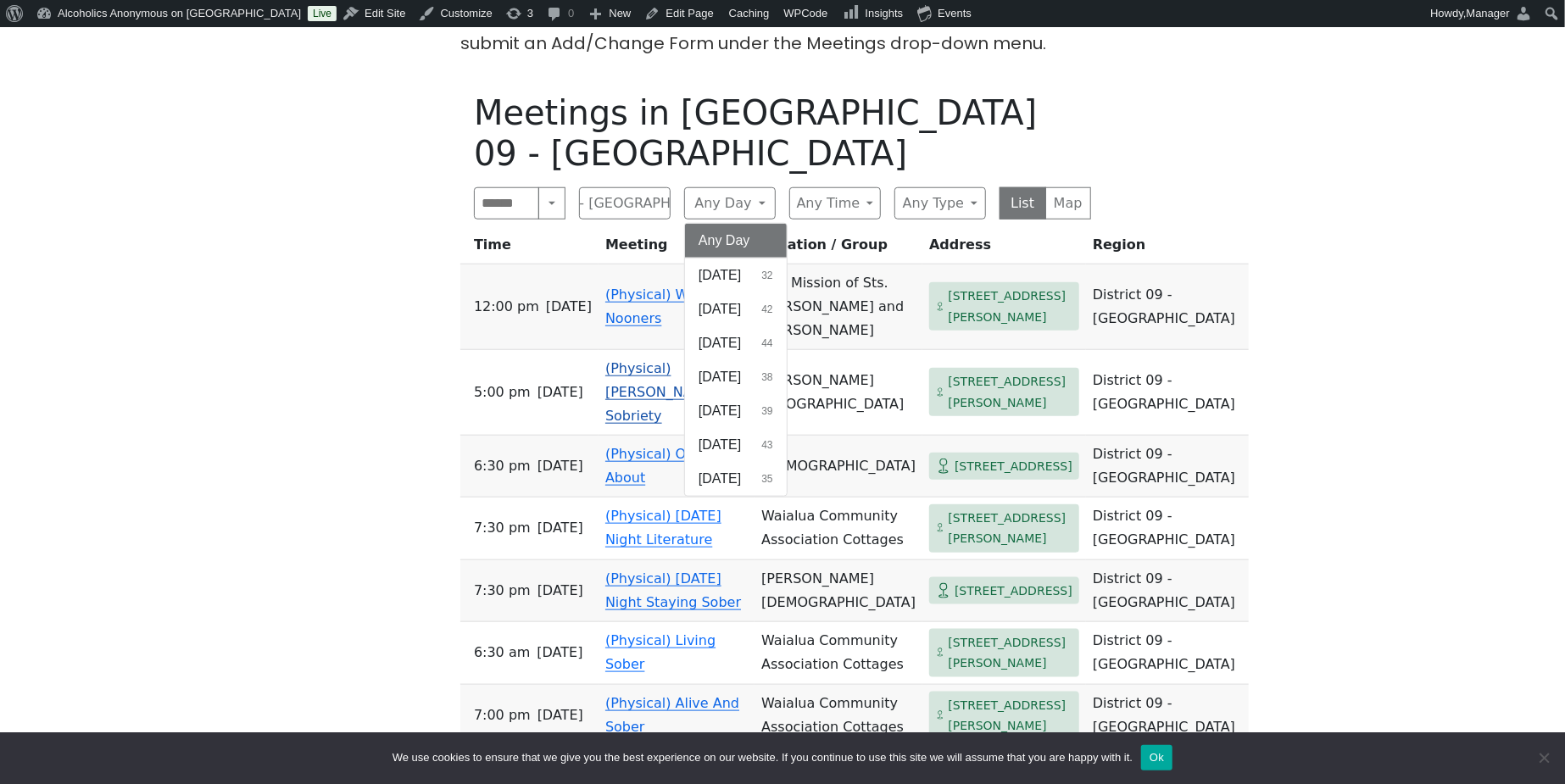
click at [726, 435] on span "[DATE]" at bounding box center [720, 445] width 42 height 20
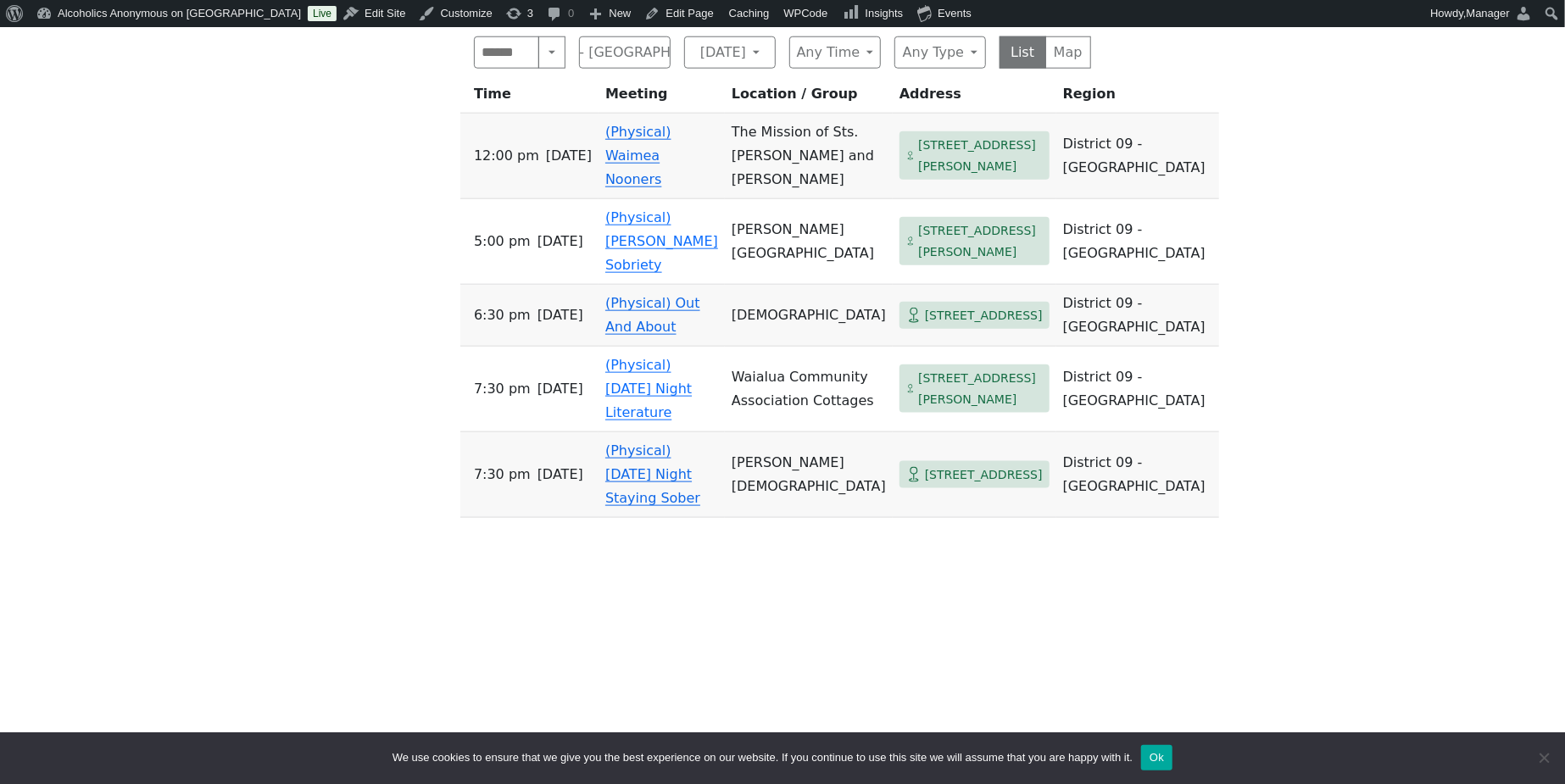
scroll to position [1129, 0]
